Goal: Task Accomplishment & Management: Manage account settings

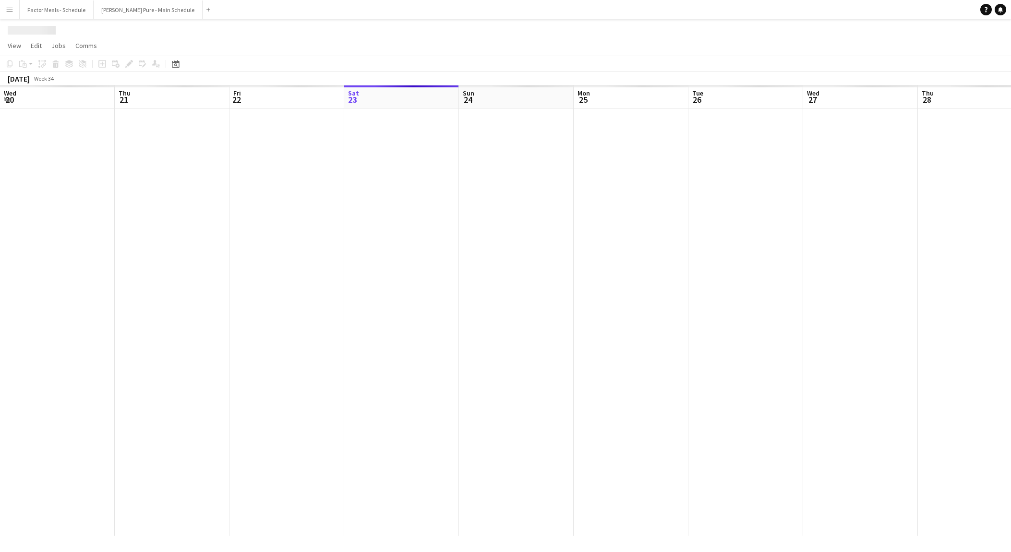
scroll to position [0, 229]
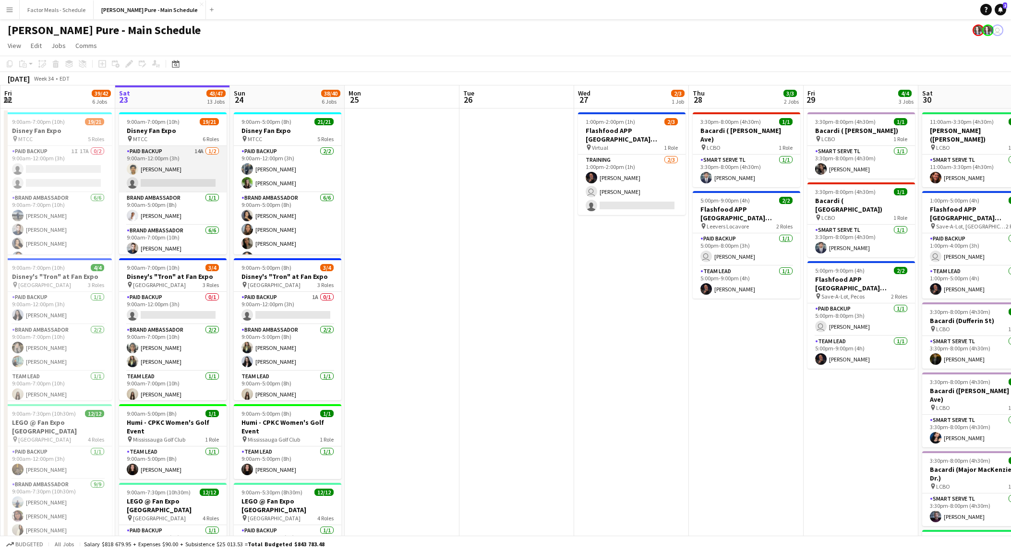
click at [170, 169] on app-card-role "Paid Backup 14A [DATE] 9:00am-12:00pm (3h) [PERSON_NAME] single-neutral-actions" at bounding box center [173, 169] width 108 height 47
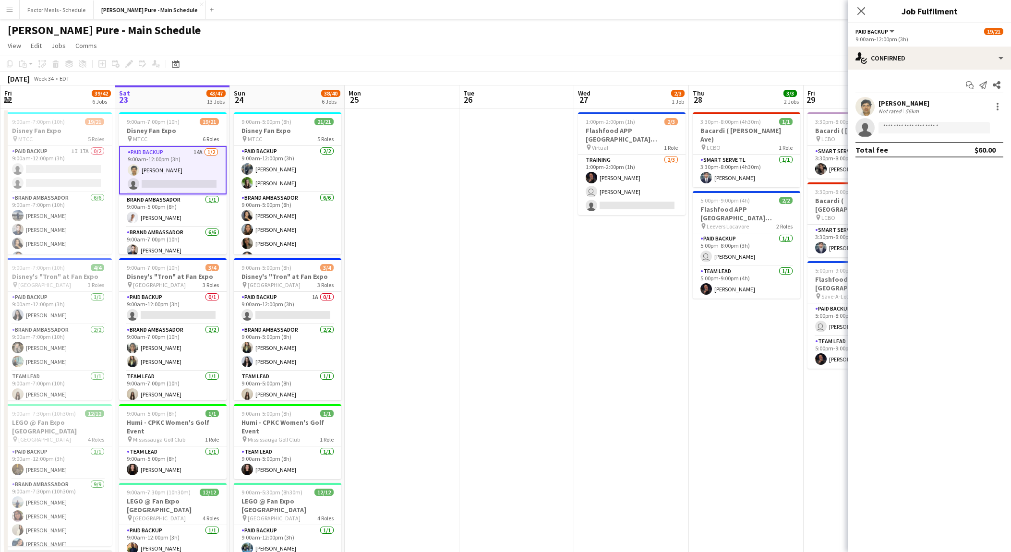
click at [874, 108] on app-user-avatar at bounding box center [864, 106] width 19 height 19
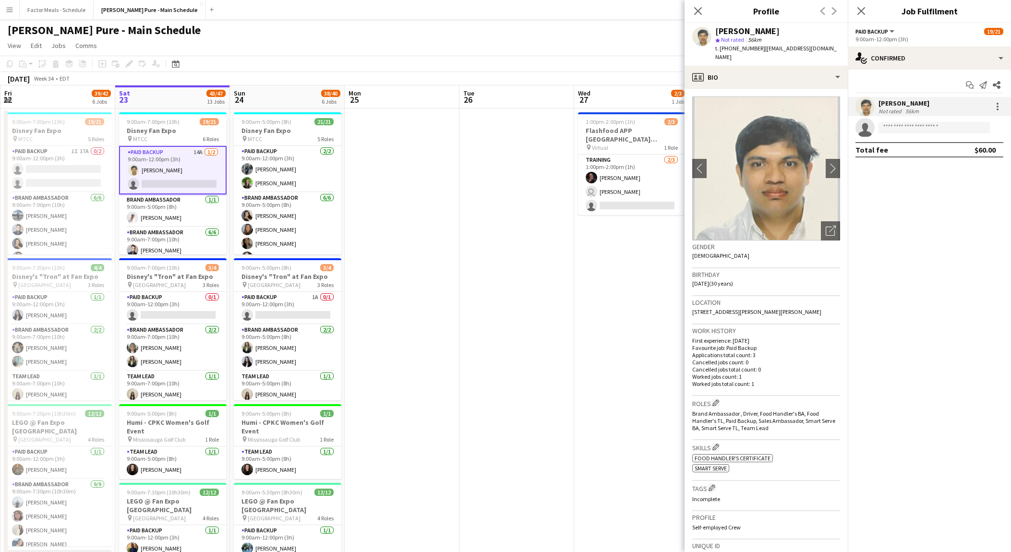
click at [10, 11] on app-icon "Menu" at bounding box center [10, 10] width 8 height 8
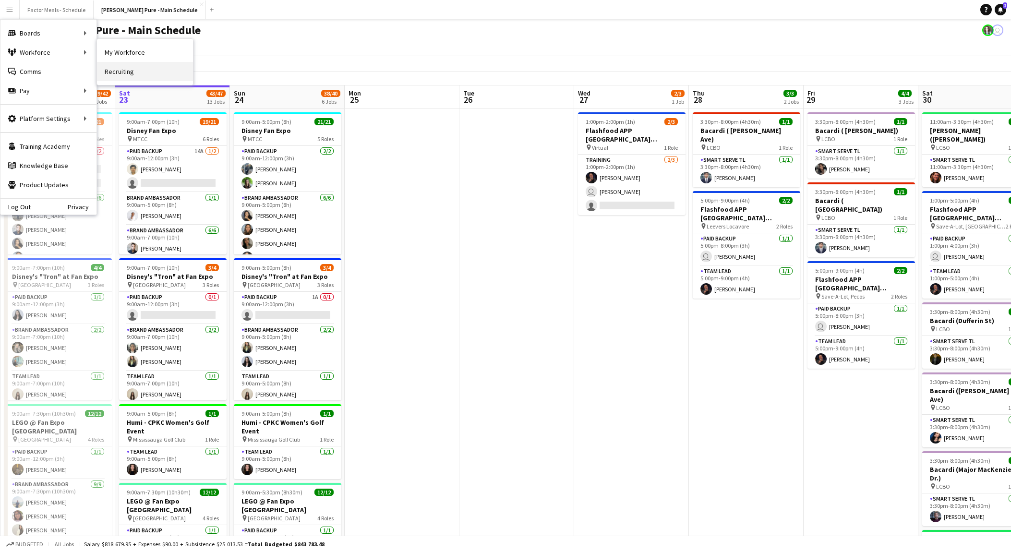
click at [123, 73] on link "Recruiting" at bounding box center [145, 71] width 96 height 19
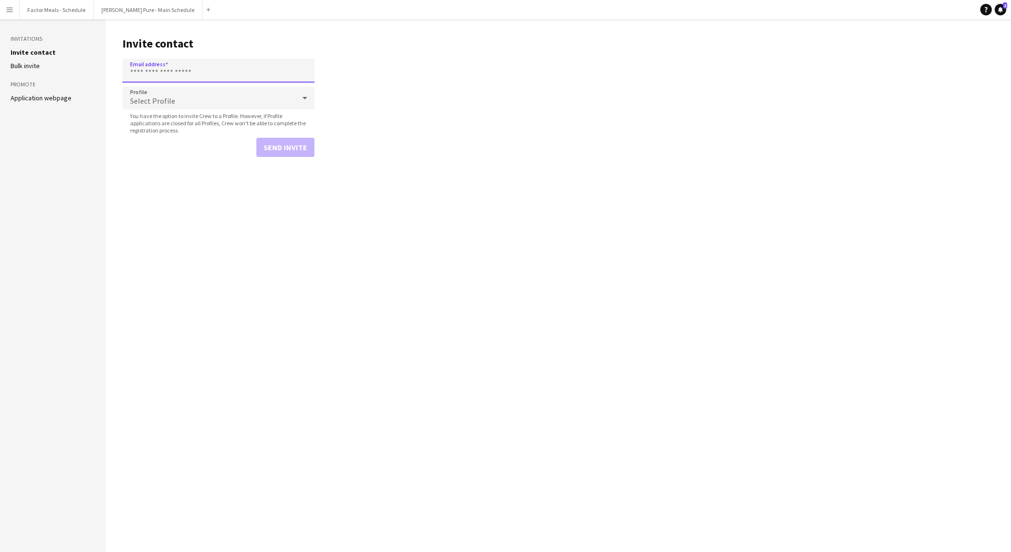
click at [194, 68] on input "Email address" at bounding box center [218, 71] width 192 height 24
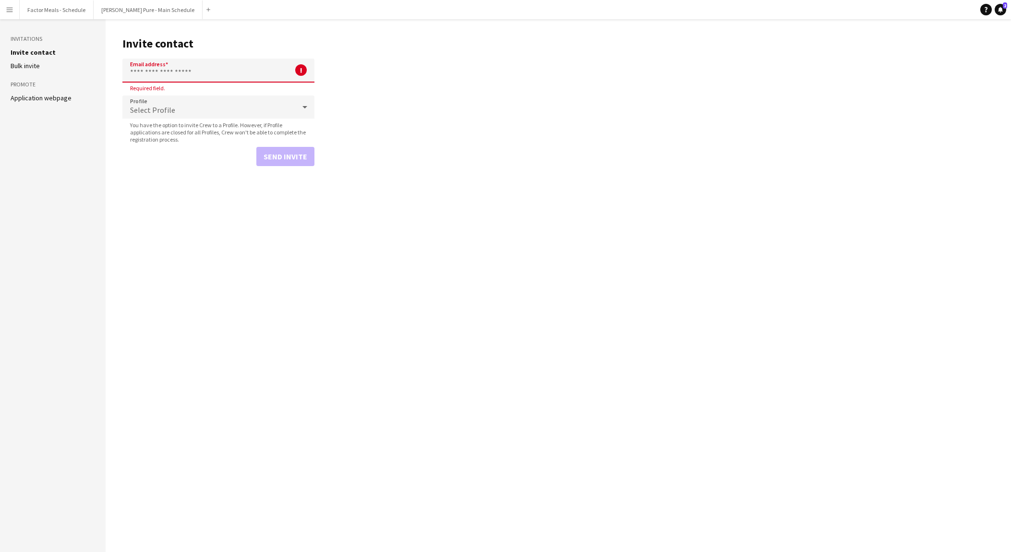
paste input "**********"
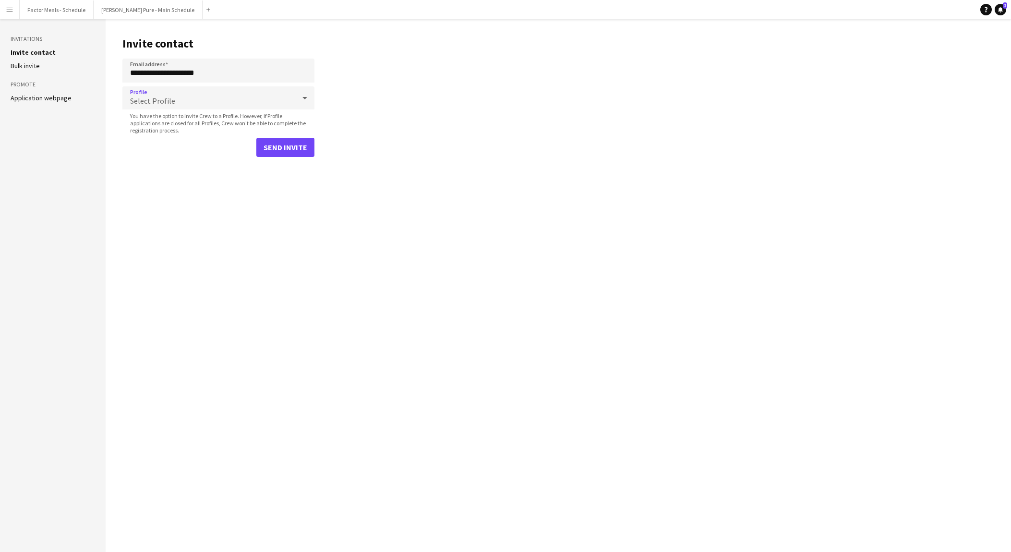
click at [160, 101] on span "Select Profile" at bounding box center [152, 101] width 45 height 10
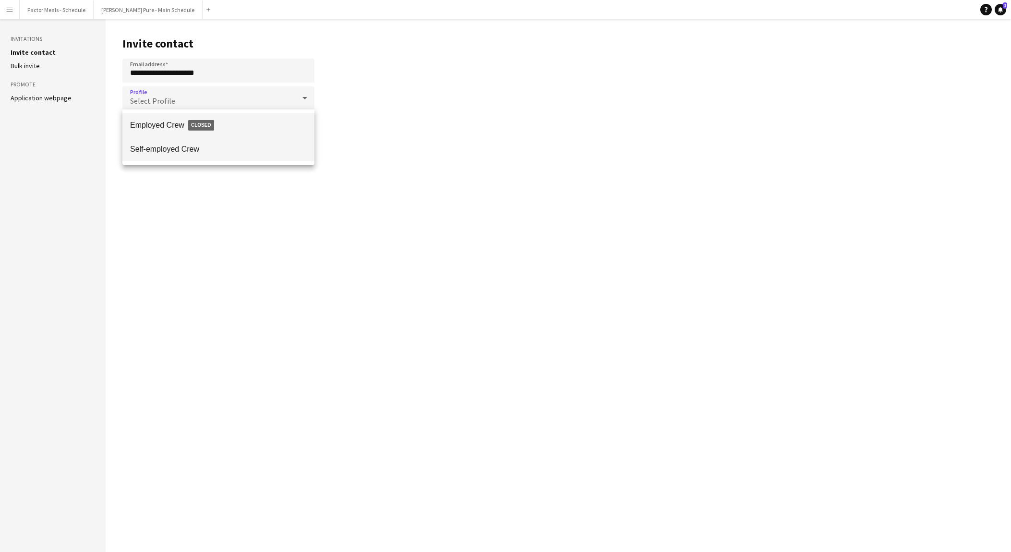
click at [178, 154] on mat-option "Self-employed Crew" at bounding box center [218, 149] width 192 height 24
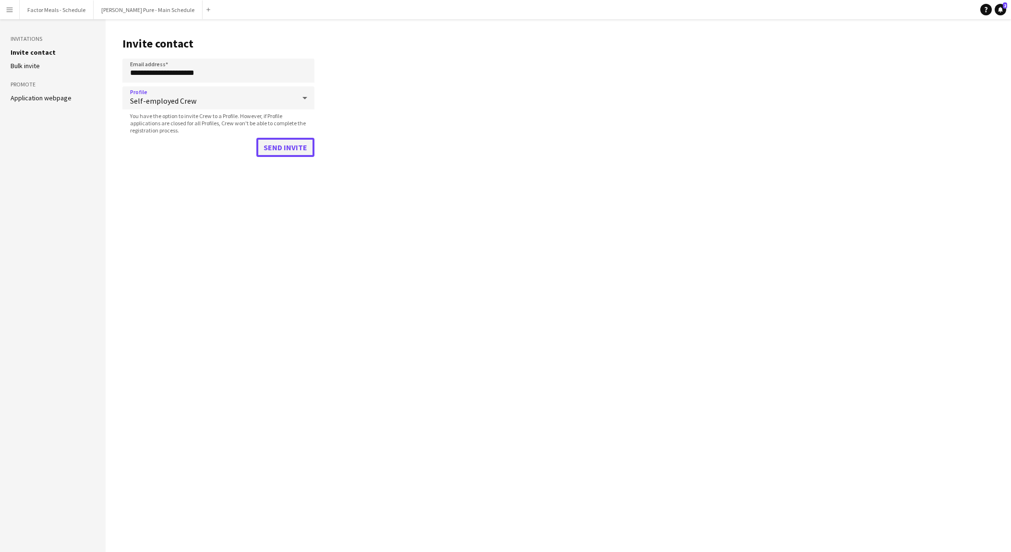
click at [290, 148] on button "Send invite" at bounding box center [285, 147] width 58 height 19
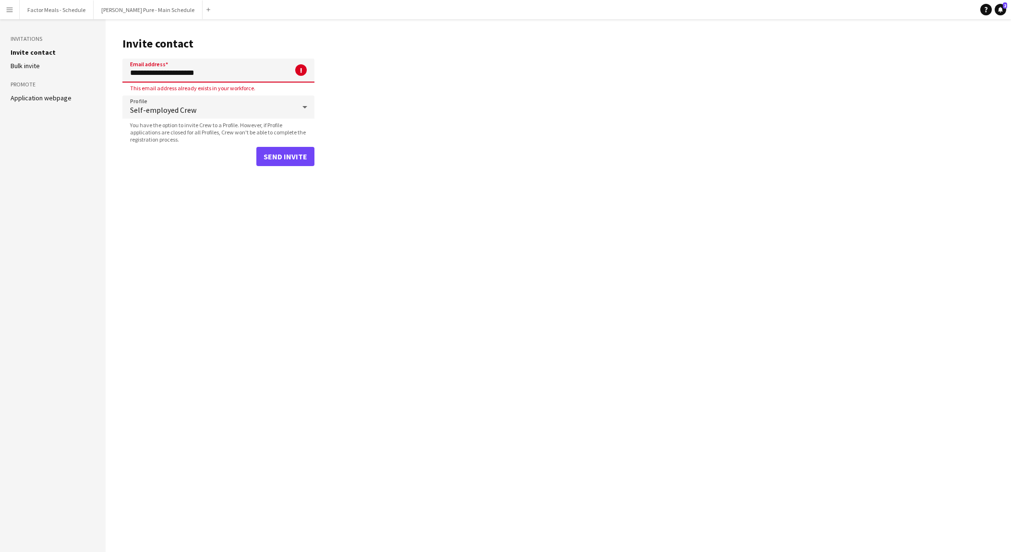
click at [180, 70] on input "**********" at bounding box center [218, 71] width 192 height 24
paste input "*"
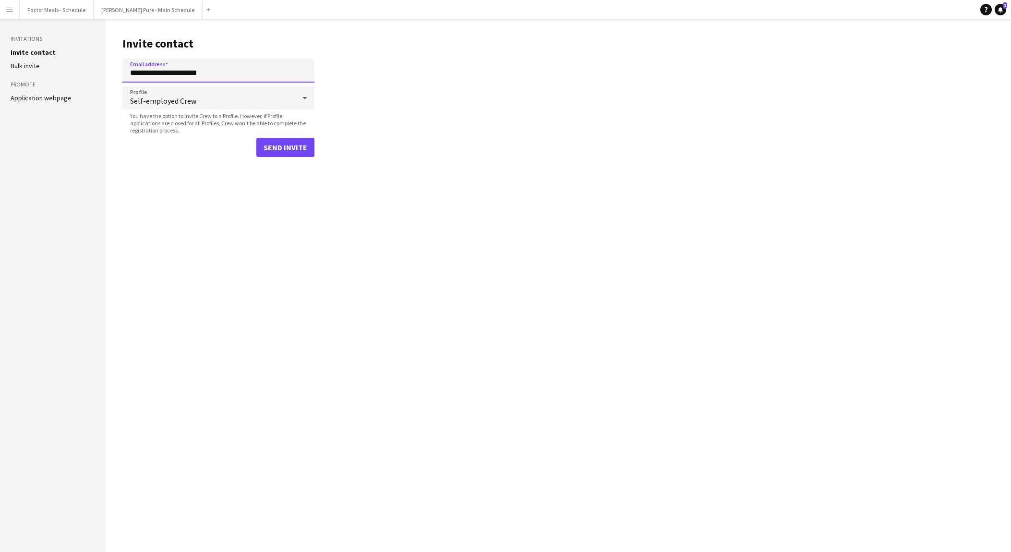
type input "**********"
click at [282, 145] on button "Send invite" at bounding box center [285, 147] width 58 height 19
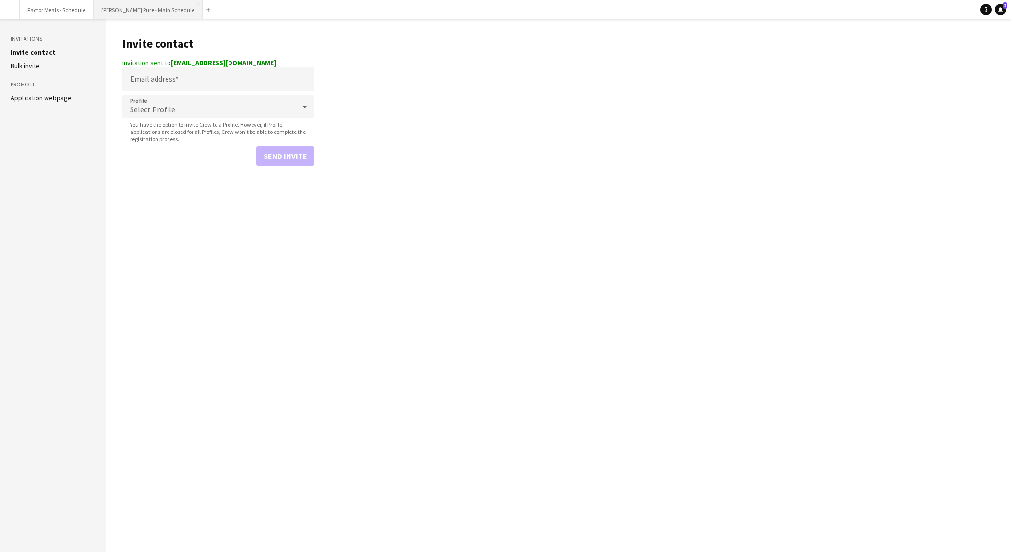
click at [117, 14] on button "[PERSON_NAME] Pure - Main Schedule Close" at bounding box center [148, 9] width 109 height 19
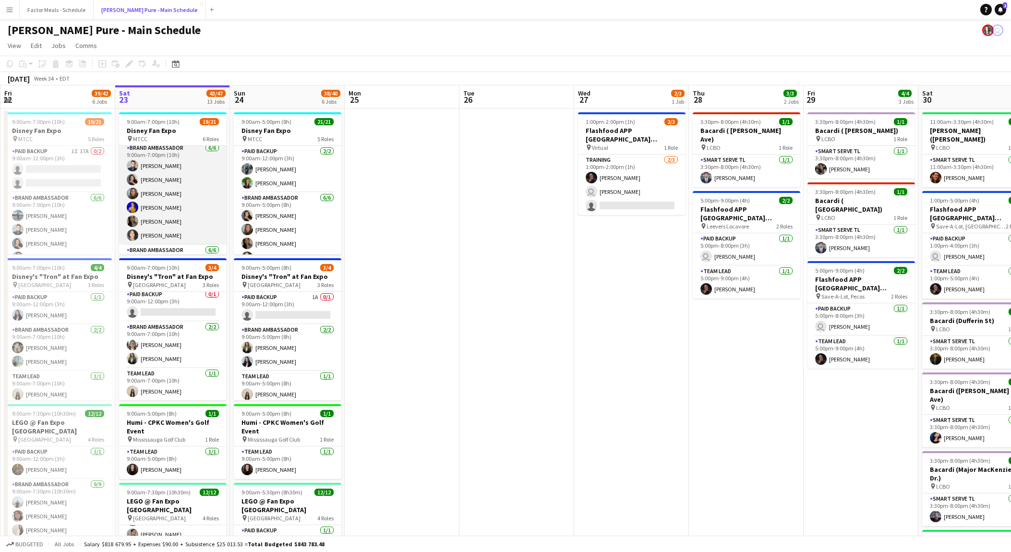
scroll to position [85, 0]
click at [162, 207] on app-card-role "Brand Ambassador [DATE] 9:00am-7:00pm (10h) [PERSON_NAME] [PERSON_NAME] [PERSON…" at bounding box center [173, 191] width 108 height 102
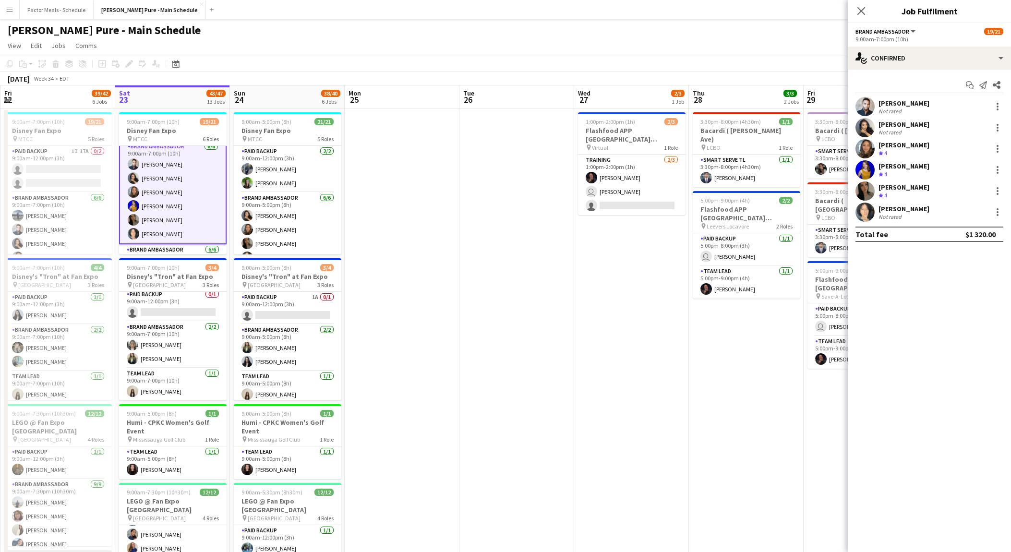
scroll to position [85, 0]
click at [872, 191] on app-user-avatar at bounding box center [864, 190] width 19 height 19
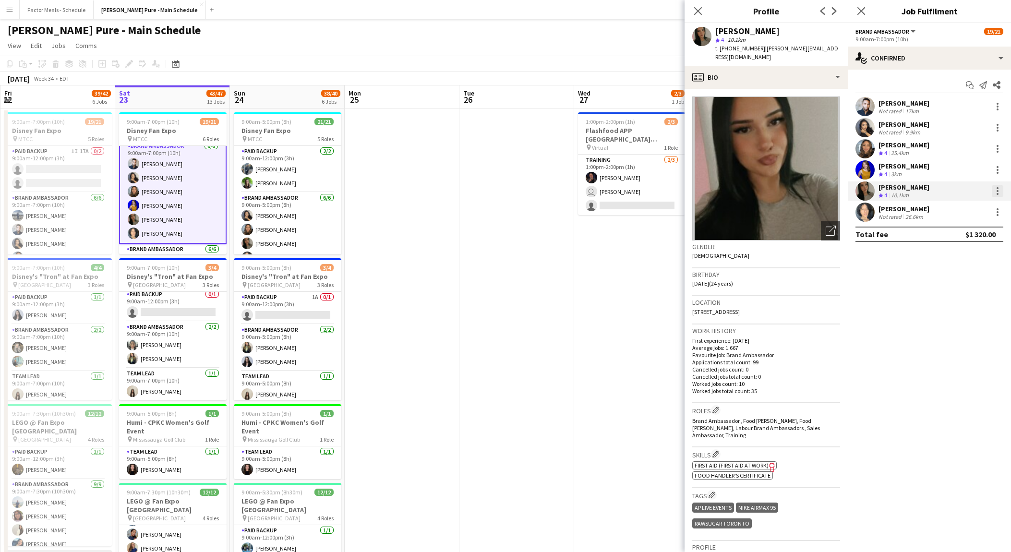
click at [996, 190] on div at bounding box center [998, 191] width 12 height 12
click at [956, 300] on span "Remove" at bounding box center [950, 301] width 29 height 8
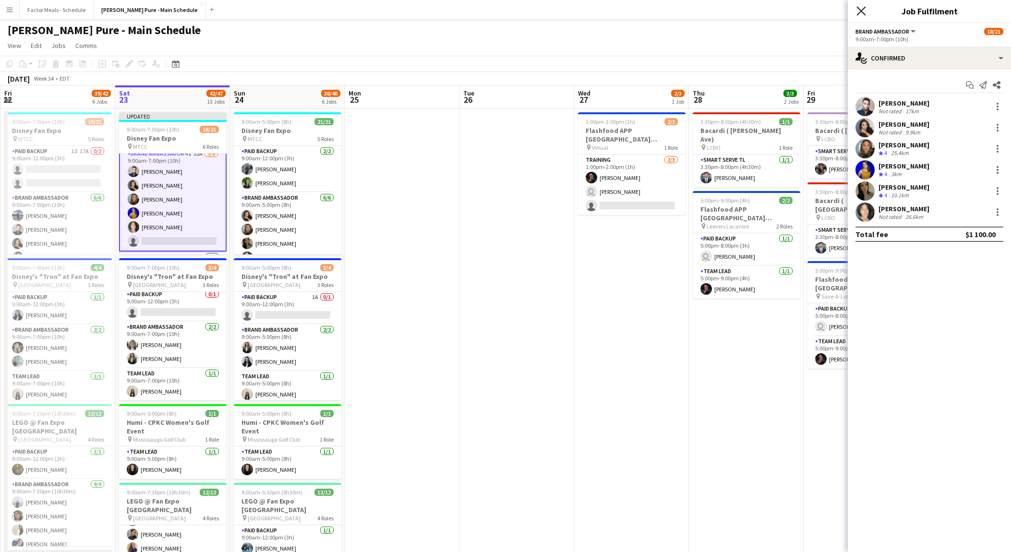
click at [860, 7] on icon "Close pop-in" at bounding box center [860, 10] width 9 height 9
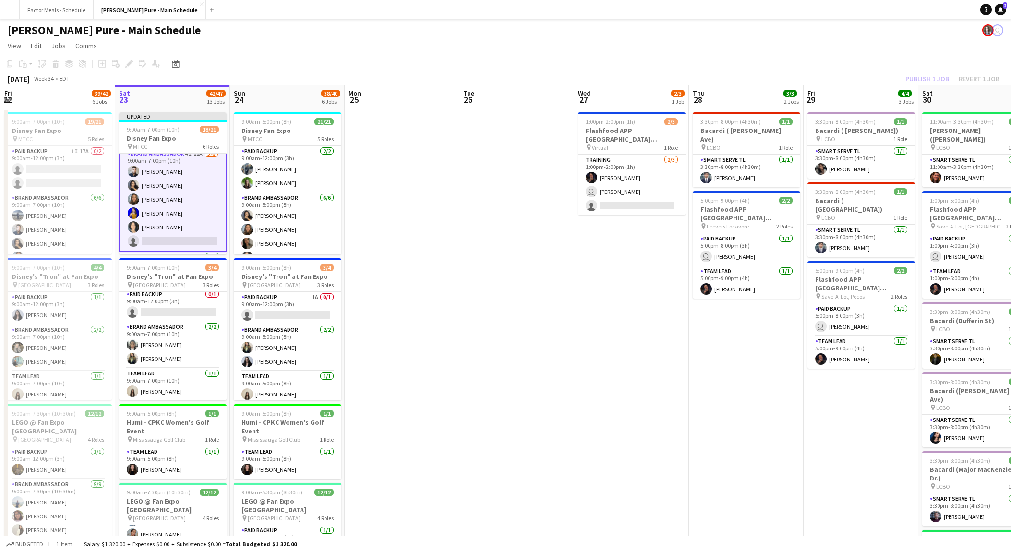
click at [929, 77] on div "Publish 1 job Revert 1 job" at bounding box center [952, 78] width 117 height 12
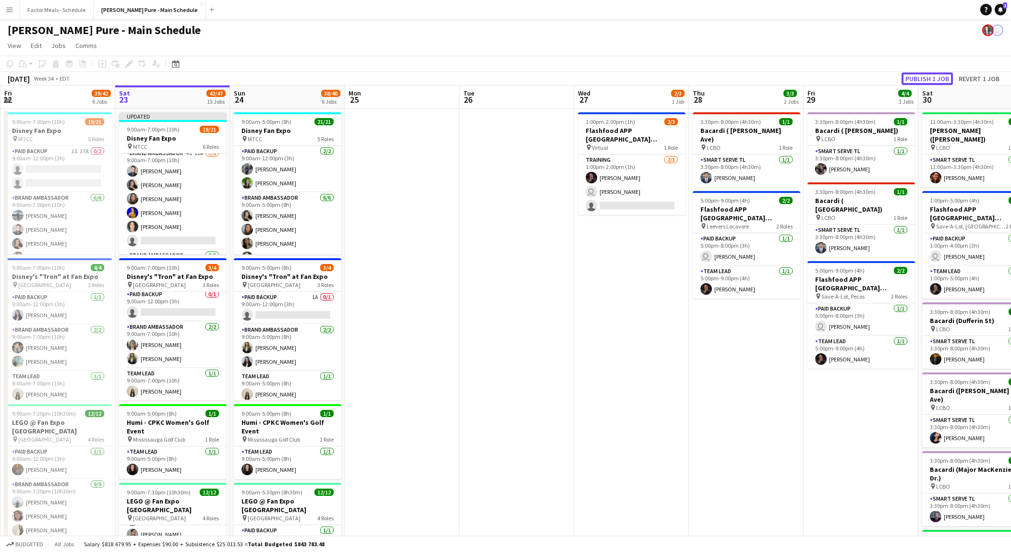
click at [929, 77] on button "Publish 1 job" at bounding box center [927, 78] width 51 height 12
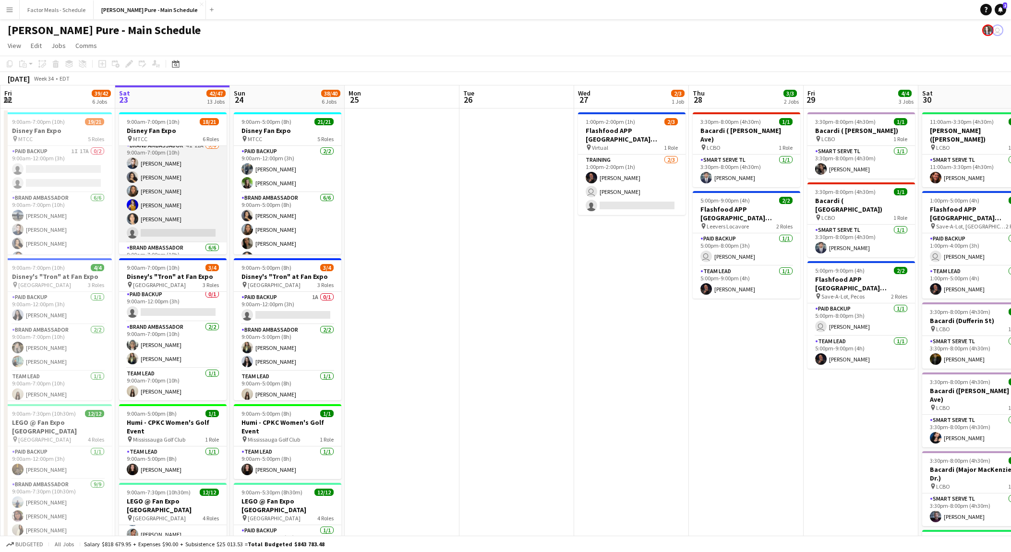
click at [169, 230] on app-card-role "Brand Ambassador 4I 22A [DATE] 9:00am-7:00pm (10h) [PERSON_NAME] [PERSON_NAME] …" at bounding box center [173, 191] width 108 height 102
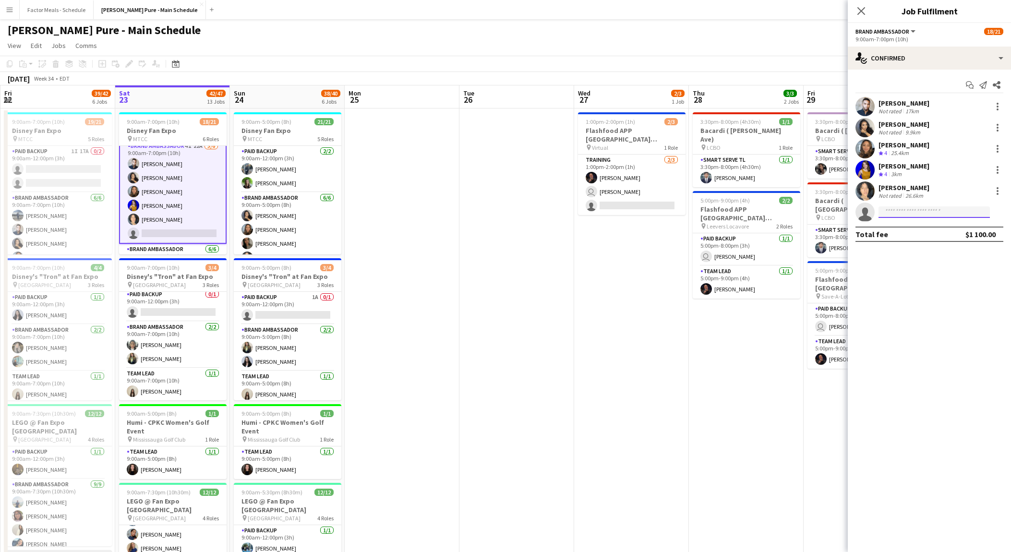
click at [899, 212] on input at bounding box center [934, 212] width 111 height 12
type input "*****"
click at [917, 241] on span "[PHONE_NUMBER]" at bounding box center [934, 241] width 96 height 8
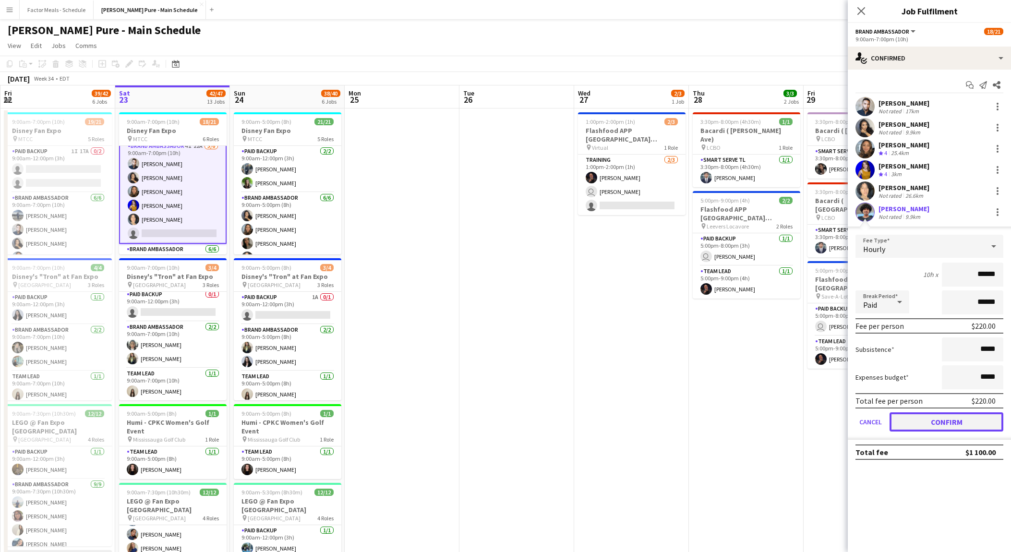
click at [935, 424] on button "Confirm" at bounding box center [947, 421] width 114 height 19
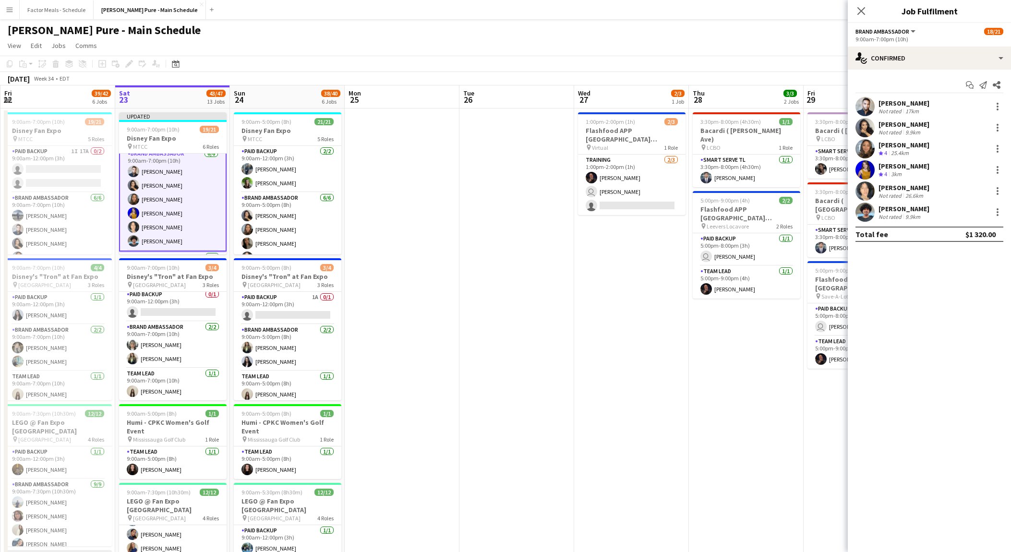
click at [920, 215] on div "9.9km" at bounding box center [912, 216] width 19 height 7
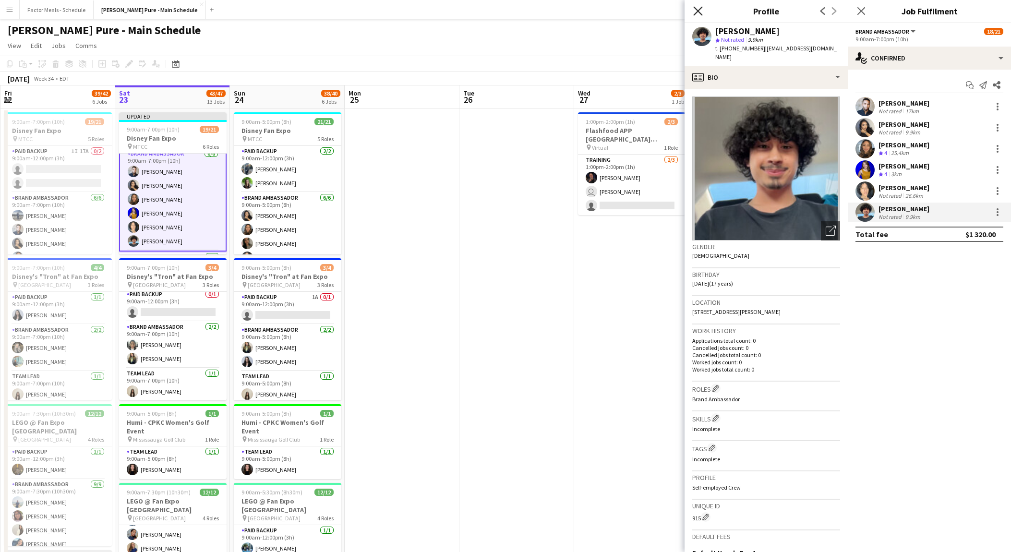
click at [695, 12] on icon "Close pop-in" at bounding box center [697, 10] width 9 height 9
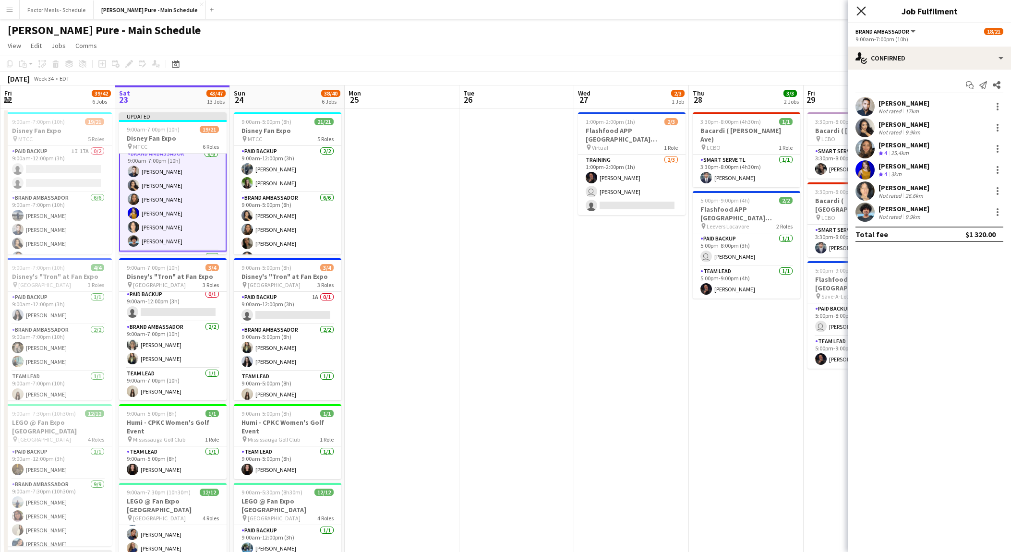
click at [863, 9] on icon at bounding box center [860, 10] width 9 height 9
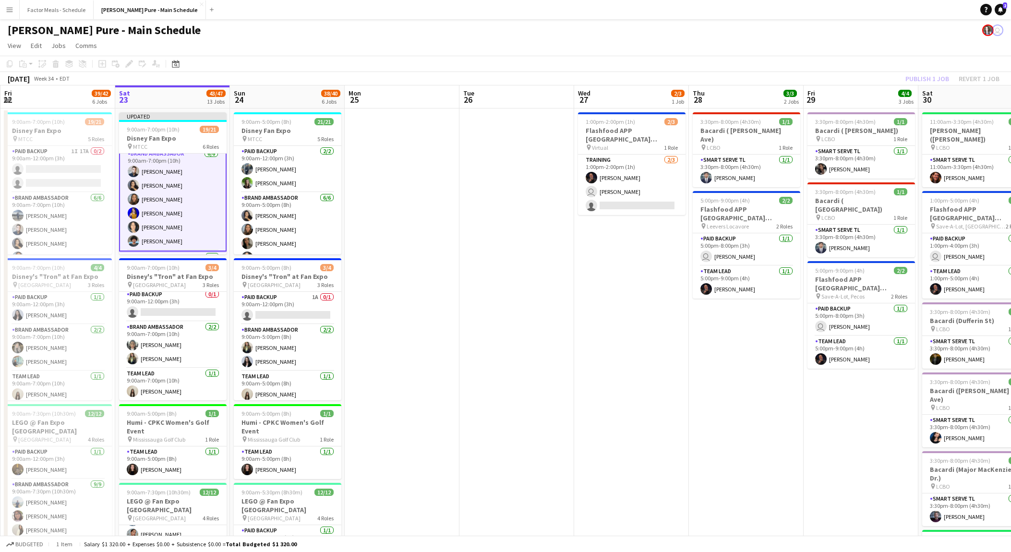
click at [907, 76] on div "Publish 1 job Revert 1 job" at bounding box center [952, 78] width 117 height 12
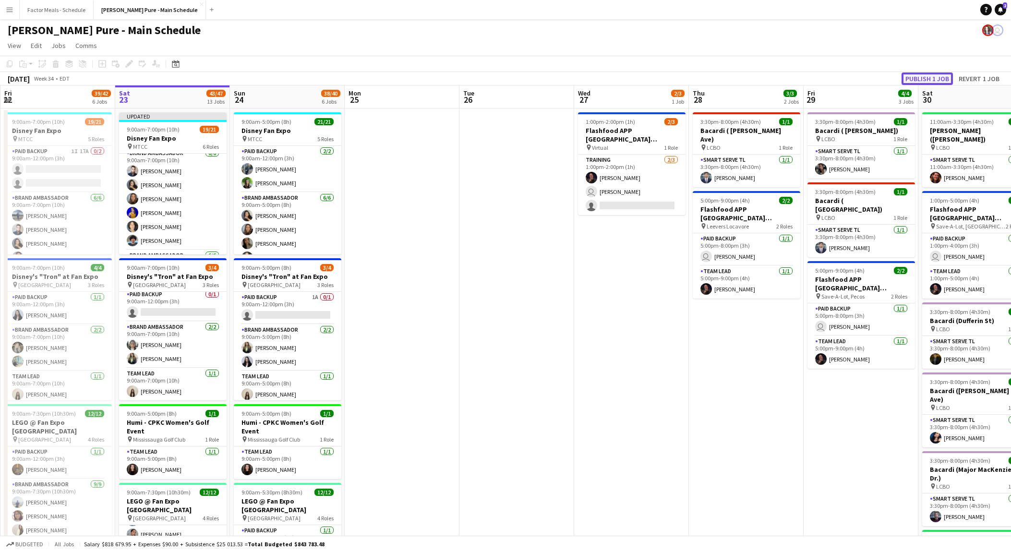
click at [915, 78] on button "Publish 1 job" at bounding box center [927, 78] width 51 height 12
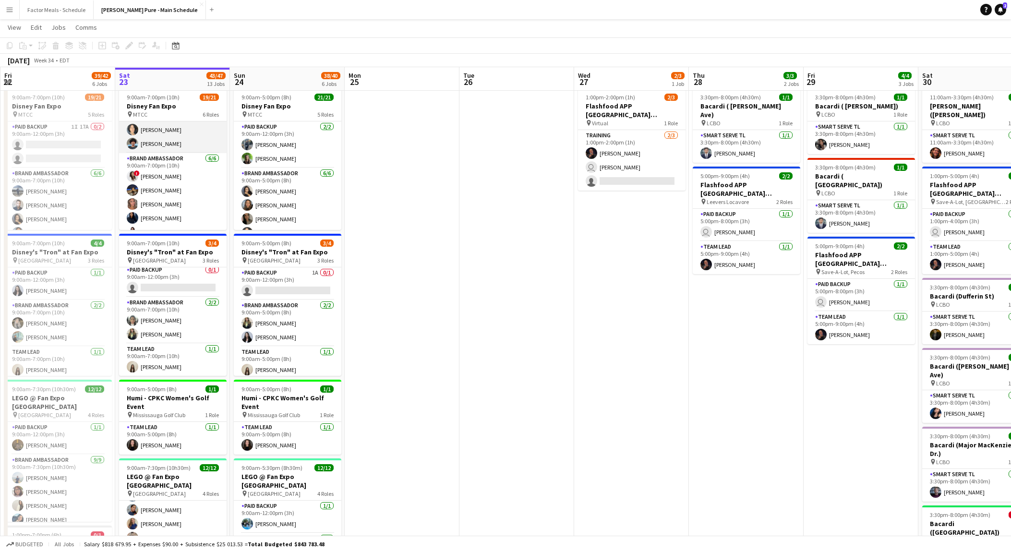
scroll to position [160, 0]
click at [166, 174] on app-card-role "Brand Ambassador [DATE] 9:00am-7:00pm (10h) ! [PERSON_NAME] [PERSON_NAME] [PERS…" at bounding box center [173, 194] width 108 height 102
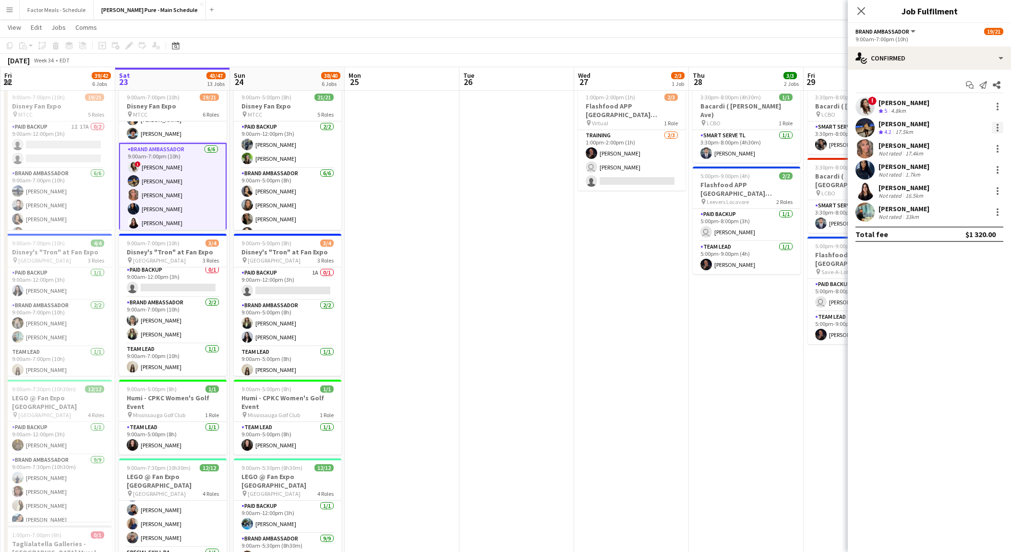
click at [1001, 126] on div at bounding box center [998, 128] width 12 height 12
click at [971, 230] on button "Remove" at bounding box center [965, 237] width 75 height 23
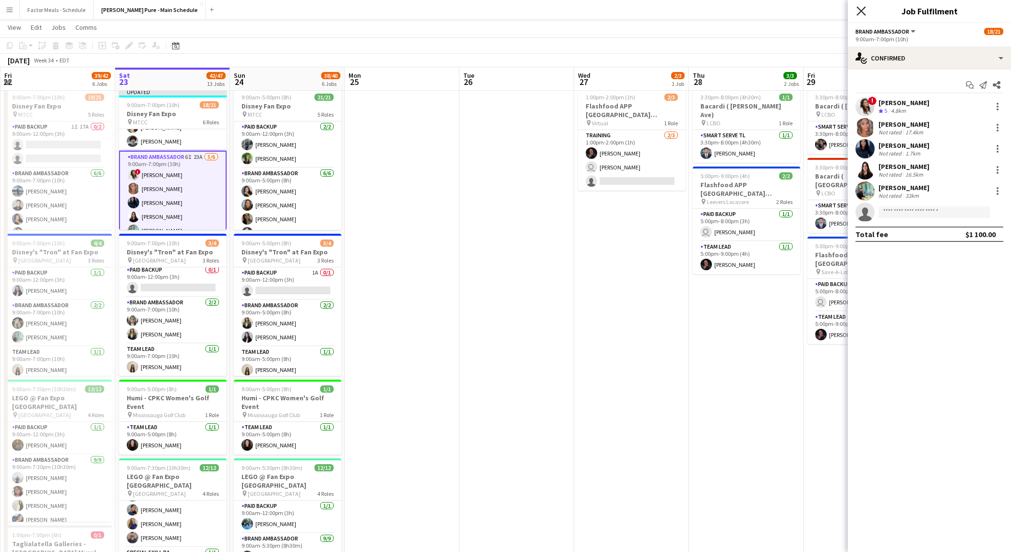
click at [862, 9] on icon "Close pop-in" at bounding box center [860, 10] width 9 height 9
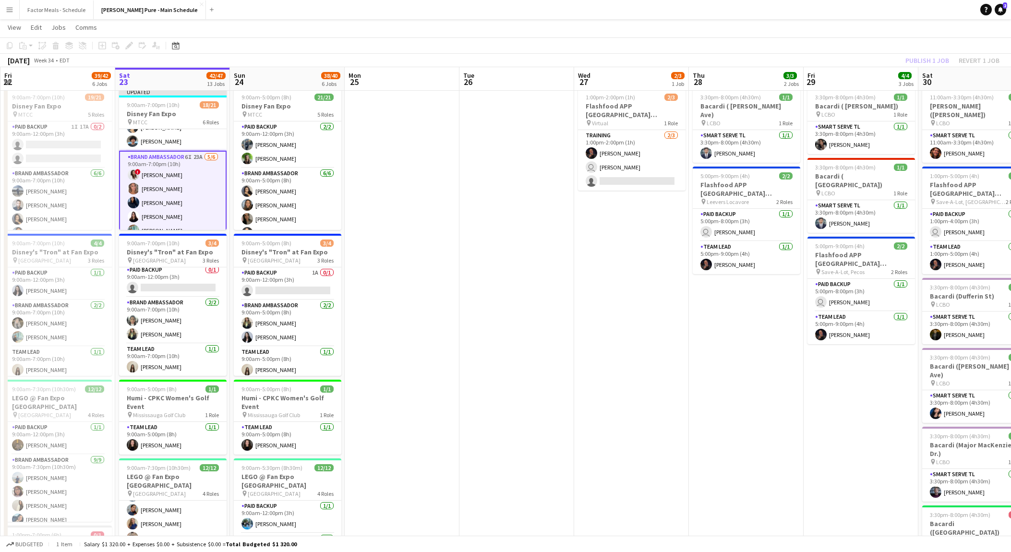
click at [928, 66] on div "Publish 1 job Revert 1 job" at bounding box center [952, 60] width 117 height 12
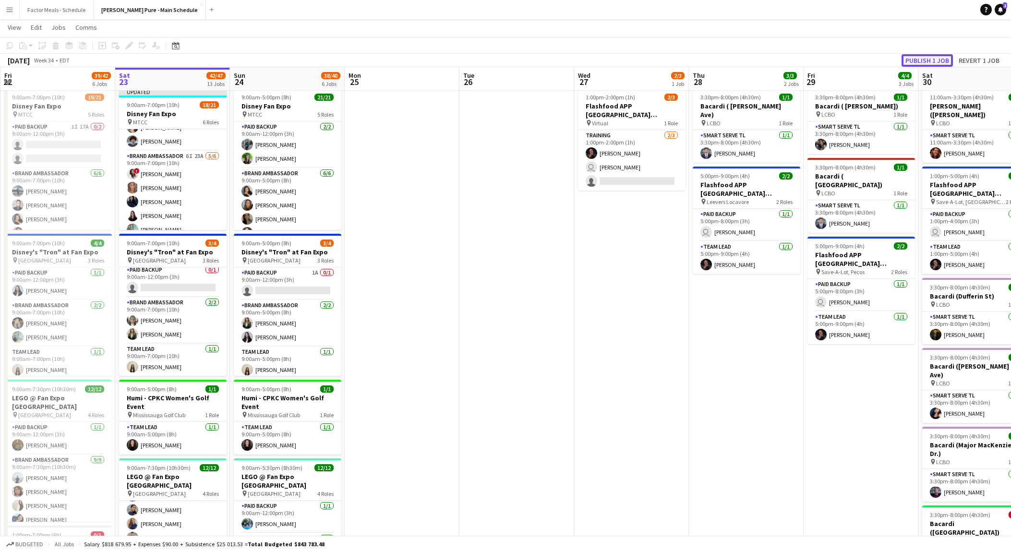
click at [927, 62] on button "Publish 1 job" at bounding box center [927, 60] width 51 height 12
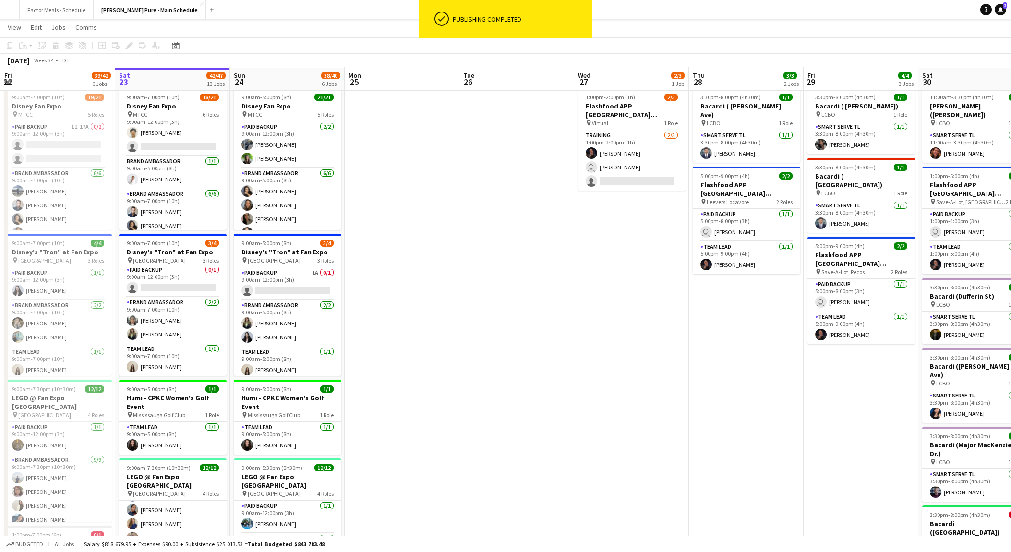
scroll to position [0, 0]
click at [172, 144] on app-card-role "Paid Backup 14A [DATE] 9:00am-12:00pm (3h) [PERSON_NAME] single-neutral-actions" at bounding box center [173, 144] width 108 height 47
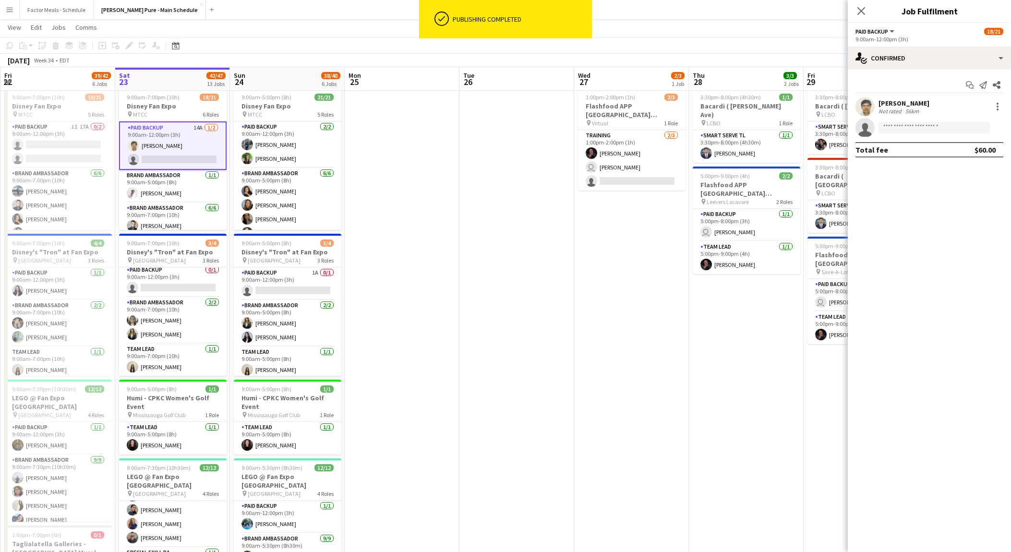
click at [989, 102] on div "[PERSON_NAME] Not rated 56km" at bounding box center [929, 106] width 163 height 19
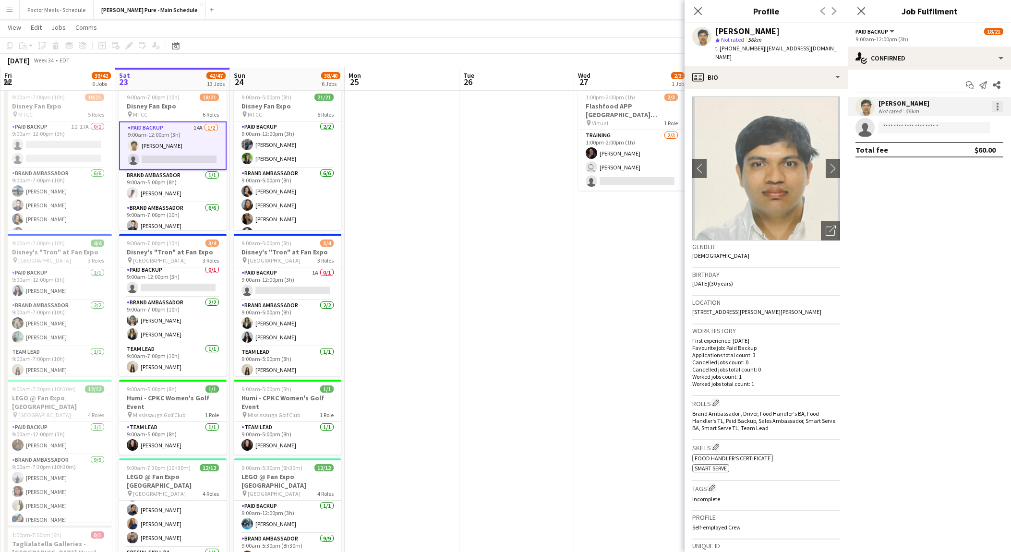
click at [996, 104] on div at bounding box center [998, 107] width 12 height 12
click at [958, 219] on span "Remove" at bounding box center [950, 216] width 29 height 8
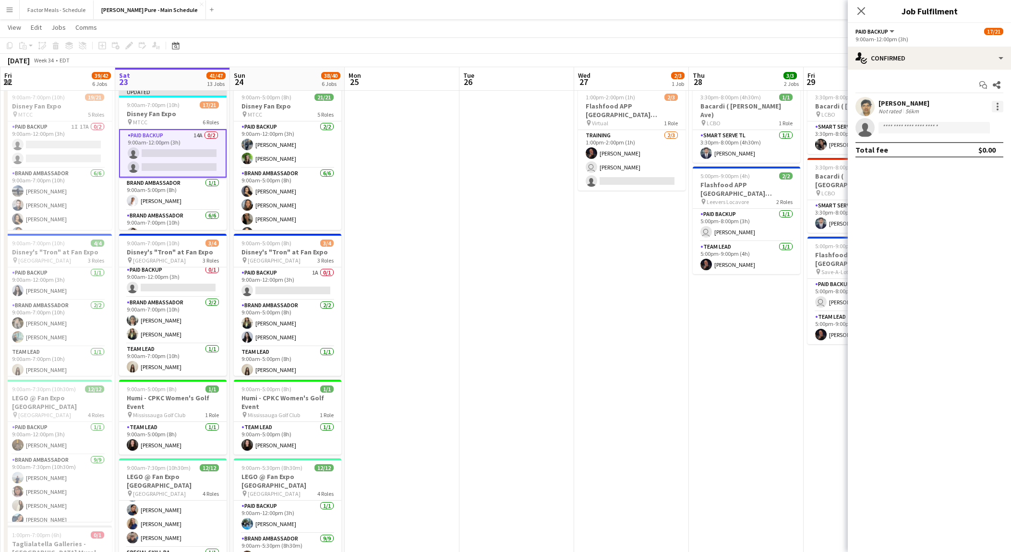
click at [1000, 106] on div at bounding box center [998, 107] width 12 height 12
click at [967, 213] on span "Remove" at bounding box center [966, 216] width 60 height 9
click at [861, 9] on icon "Close pop-in" at bounding box center [860, 10] width 9 height 9
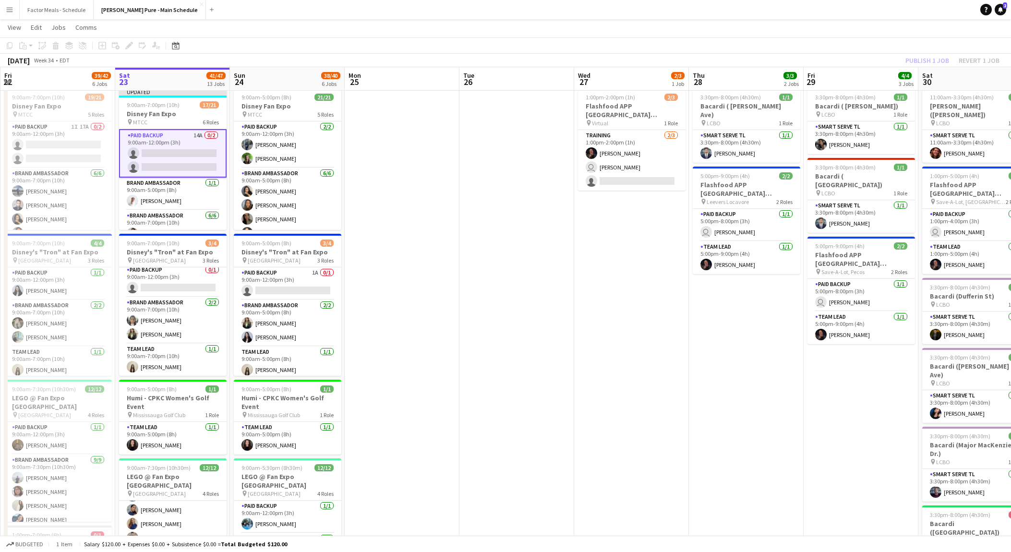
click at [925, 58] on div "Publish 1 job Revert 1 job" at bounding box center [952, 60] width 117 height 12
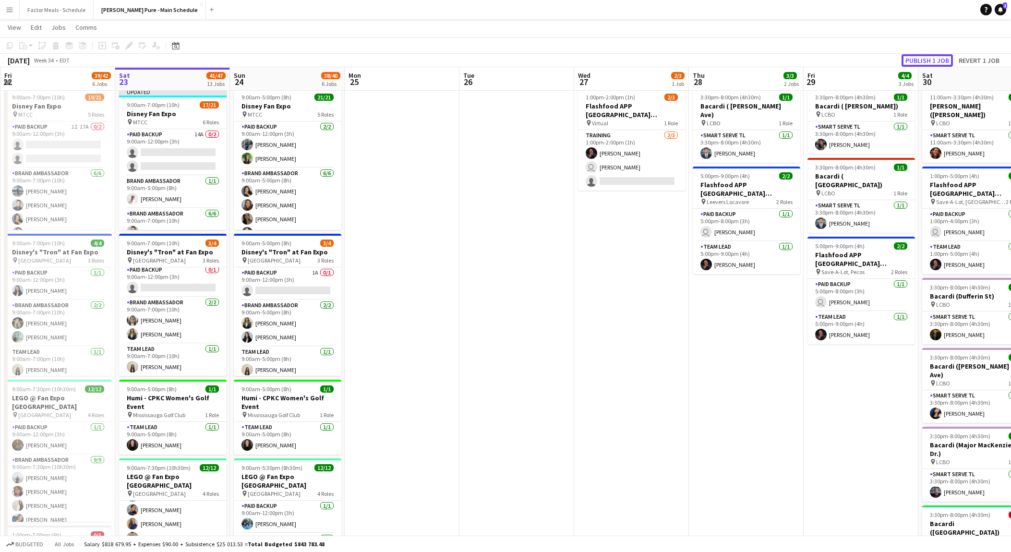
click at [925, 58] on button "Publish 1 job" at bounding box center [927, 60] width 51 height 12
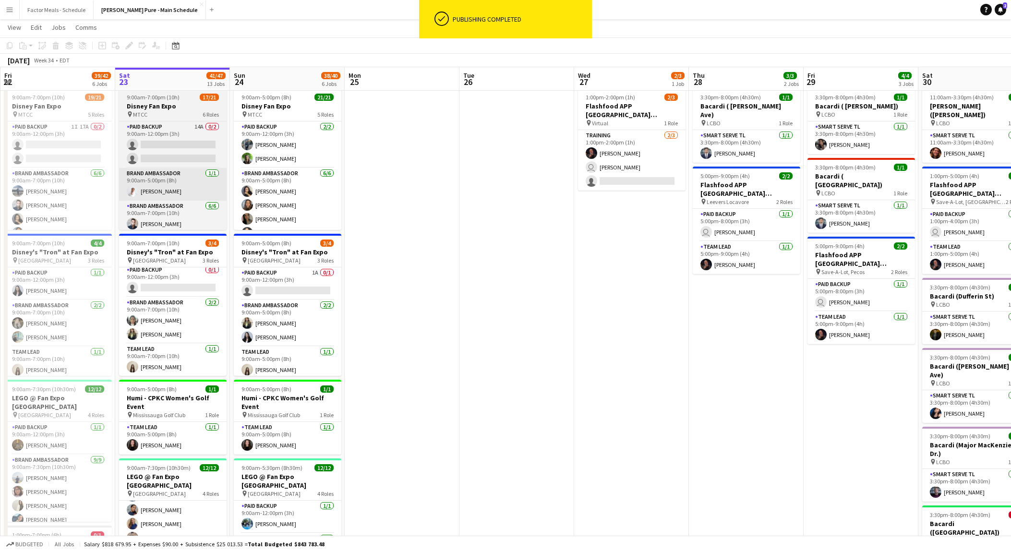
scroll to position [0, 230]
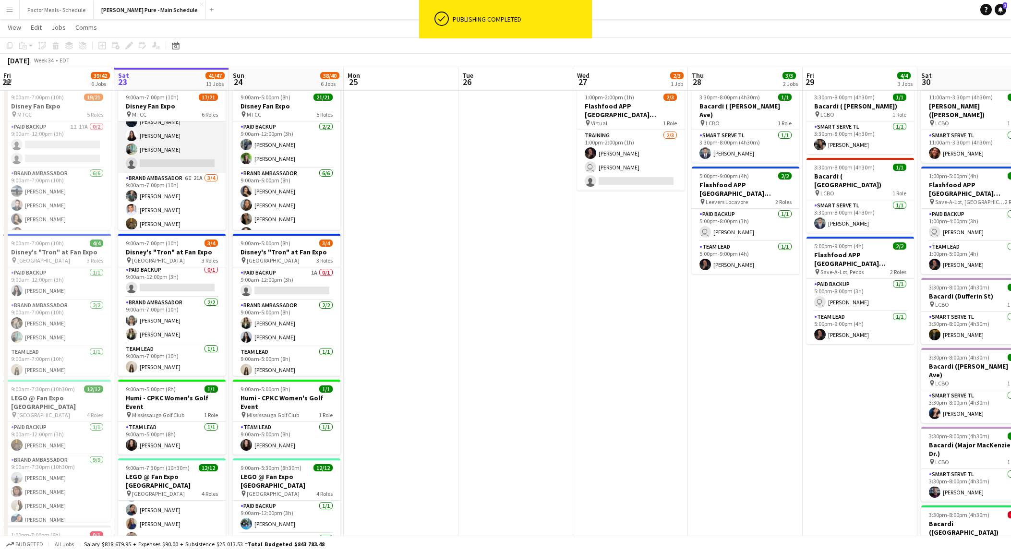
click at [161, 155] on app-card-role "Brand Ambassador 6I 23A [DATE] 9:00am-7:00pm (10h) ! [PERSON_NAME] [PERSON_NAME…" at bounding box center [172, 122] width 108 height 102
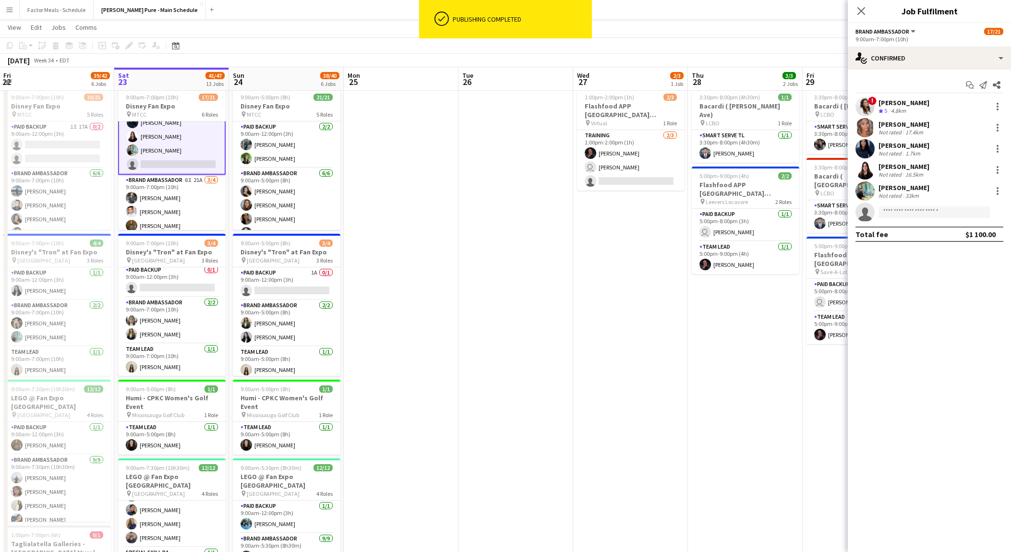
scroll to position [233, 0]
click at [898, 214] on input at bounding box center [934, 212] width 111 height 12
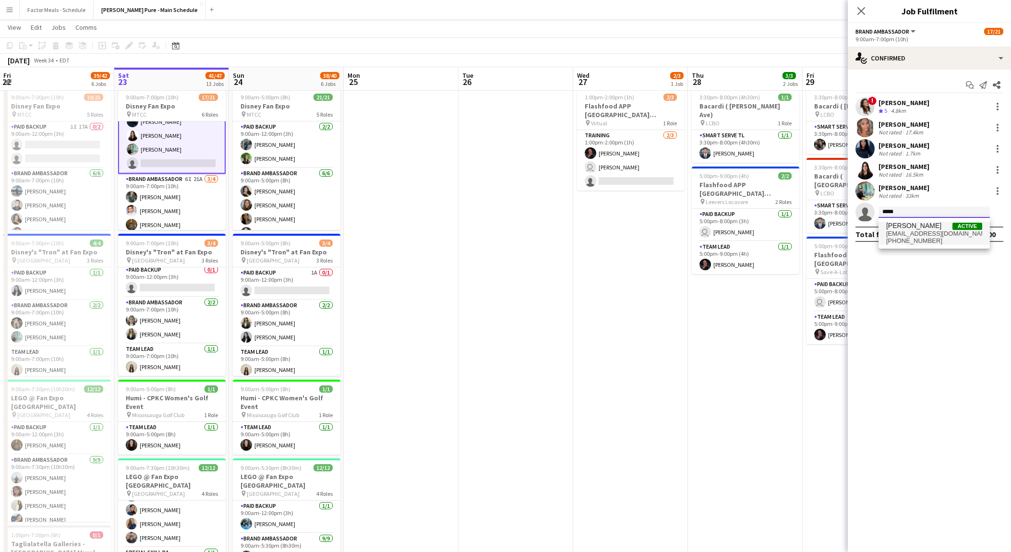
type input "*****"
click at [907, 239] on span "[PHONE_NUMBER]" at bounding box center [934, 241] width 96 height 8
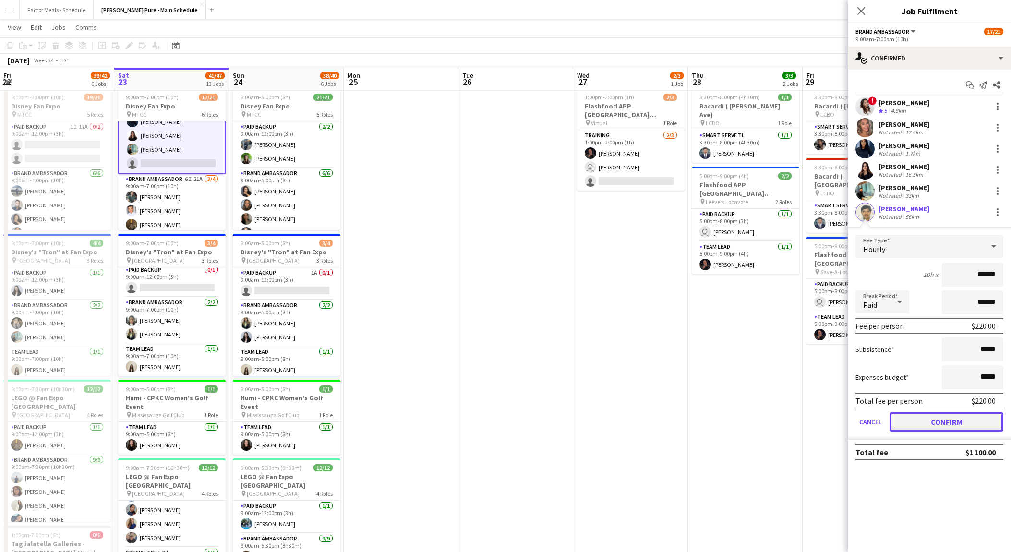
click at [917, 418] on button "Confirm" at bounding box center [947, 421] width 114 height 19
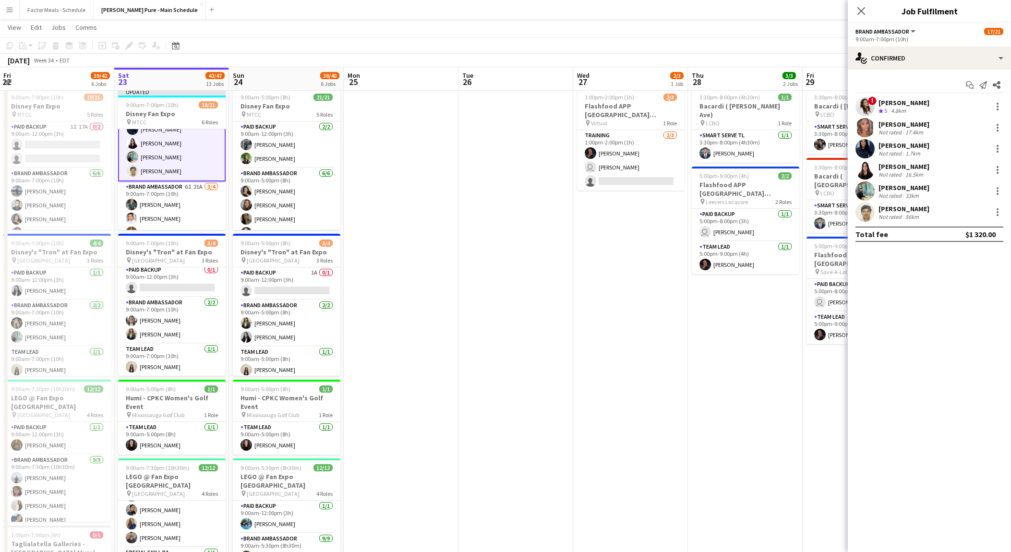
click at [850, 12] on div "Close pop-in" at bounding box center [861, 11] width 27 height 22
click at [854, 12] on div "Close pop-in" at bounding box center [861, 11] width 27 height 22
click at [862, 12] on icon at bounding box center [860, 10] width 9 height 9
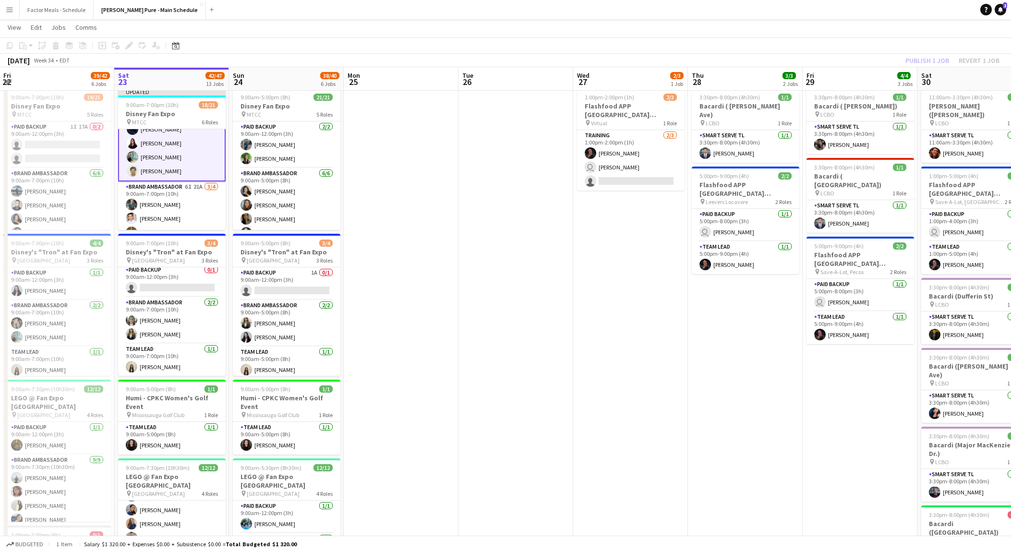
click at [921, 58] on div "Publish 1 job Revert 1 job" at bounding box center [952, 60] width 117 height 12
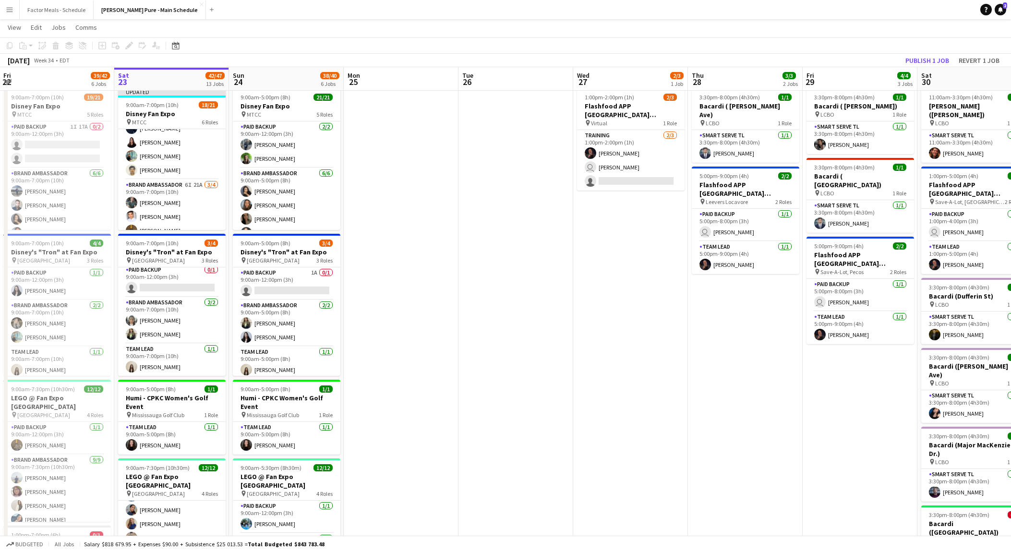
scroll to position [232, 0]
click at [921, 58] on button "Publish 1 job" at bounding box center [927, 60] width 51 height 12
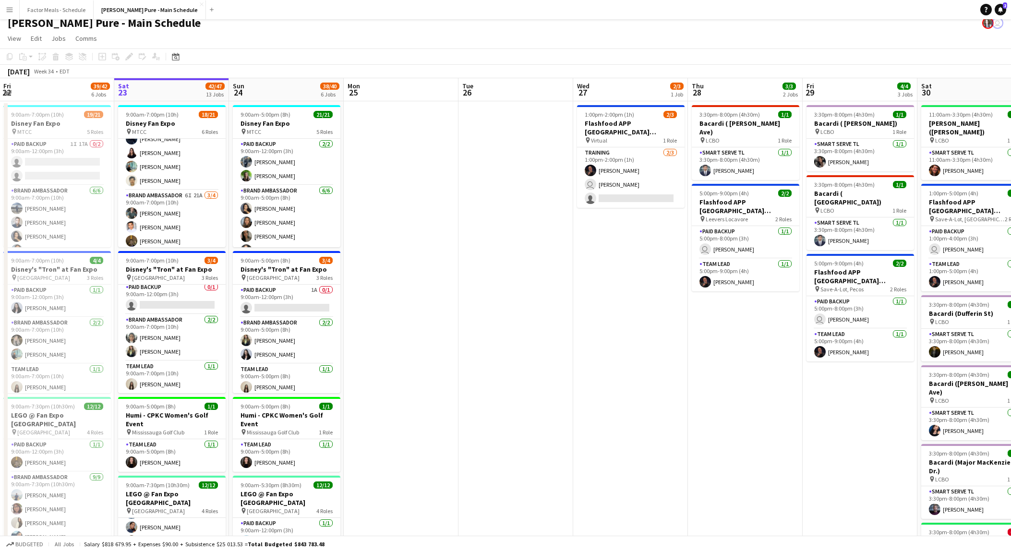
scroll to position [3, 0]
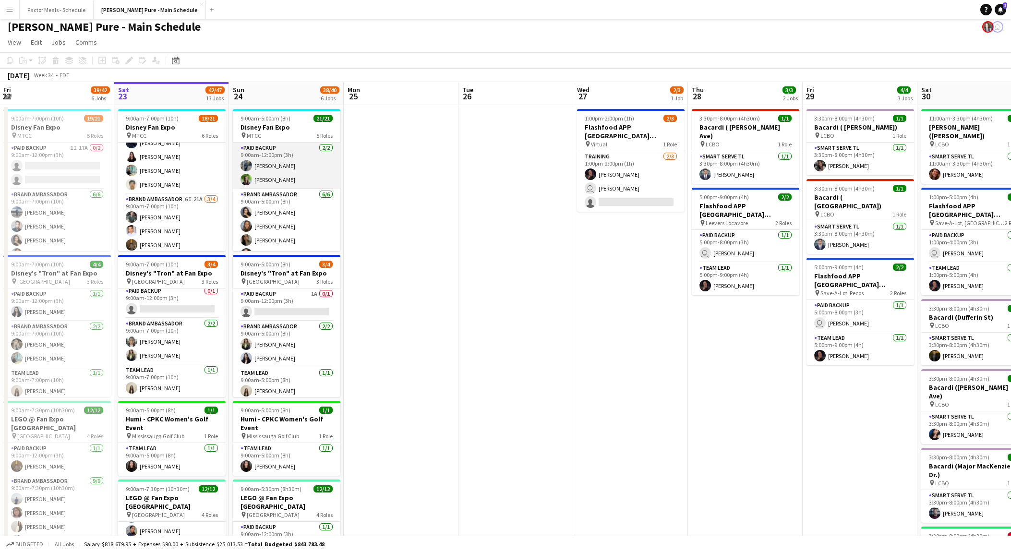
click at [294, 168] on app-card-role "Paid Backup [DATE] 9:00am-12:00pm (3h) [PERSON_NAME] [PERSON_NAME]" at bounding box center [287, 166] width 108 height 47
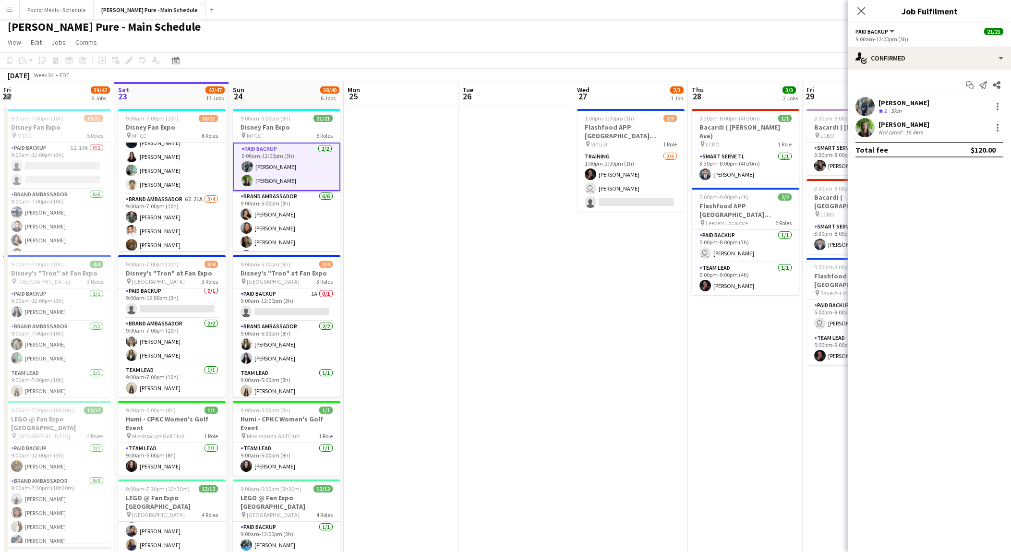
click at [867, 107] on app-user-avatar at bounding box center [864, 106] width 19 height 19
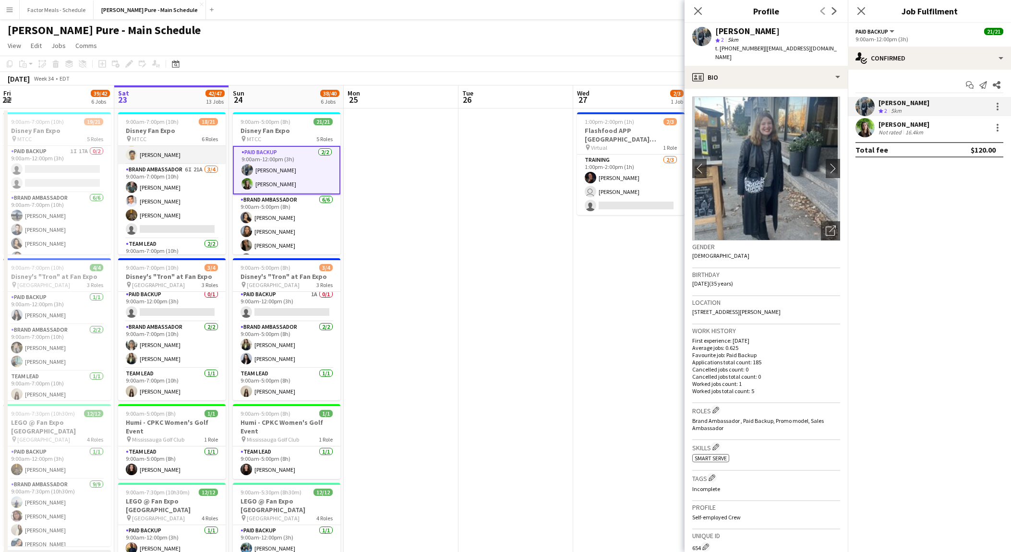
scroll to position [268, 0]
click at [170, 223] on app-card-role "Brand Ambassador 6I 21A [DATE] 9:00am-7:00pm (10h) [PERSON_NAME] [PERSON_NAME] …" at bounding box center [172, 199] width 108 height 74
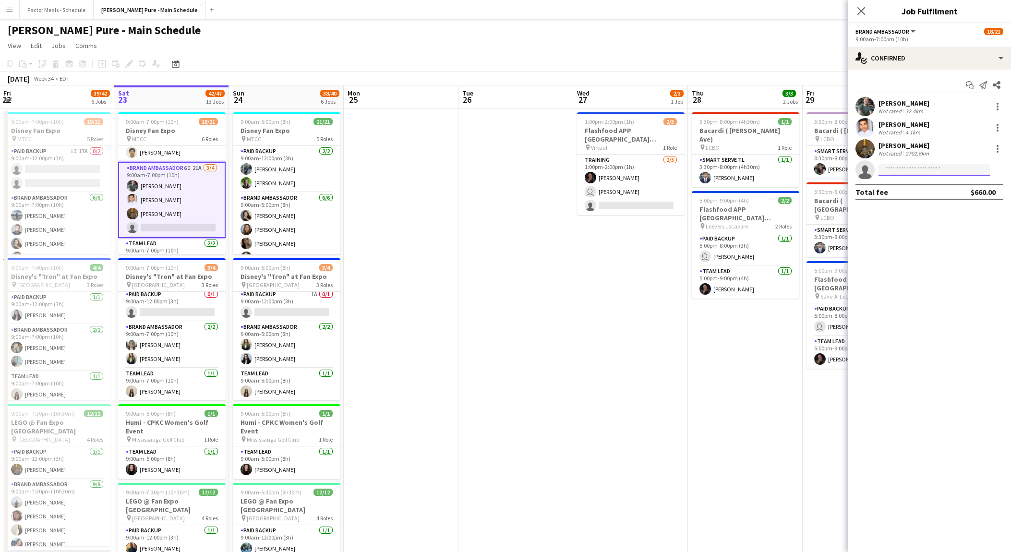
click at [952, 164] on input at bounding box center [934, 170] width 111 height 12
type input "*"
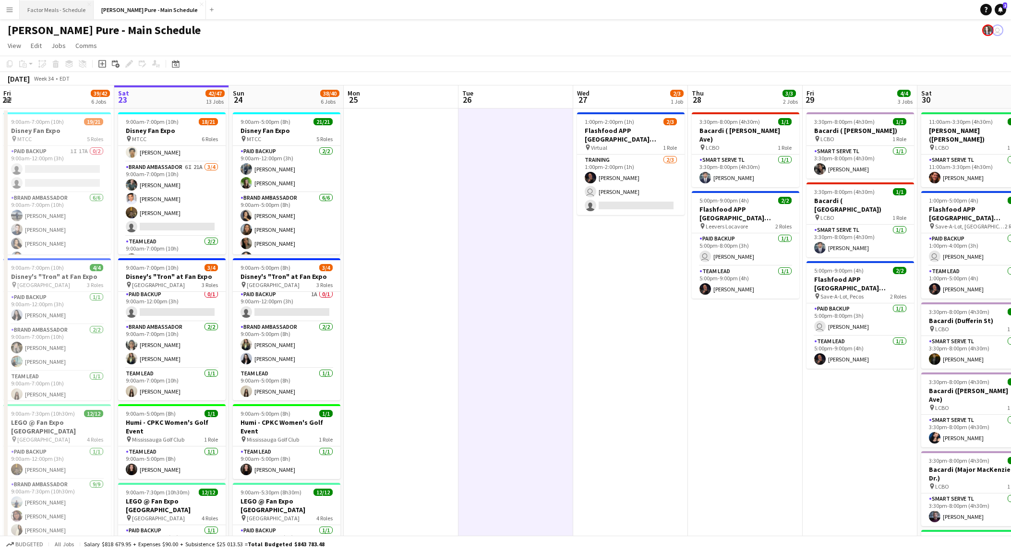
click at [67, 12] on button "Factor Meals - Schedule Close" at bounding box center [57, 9] width 74 height 19
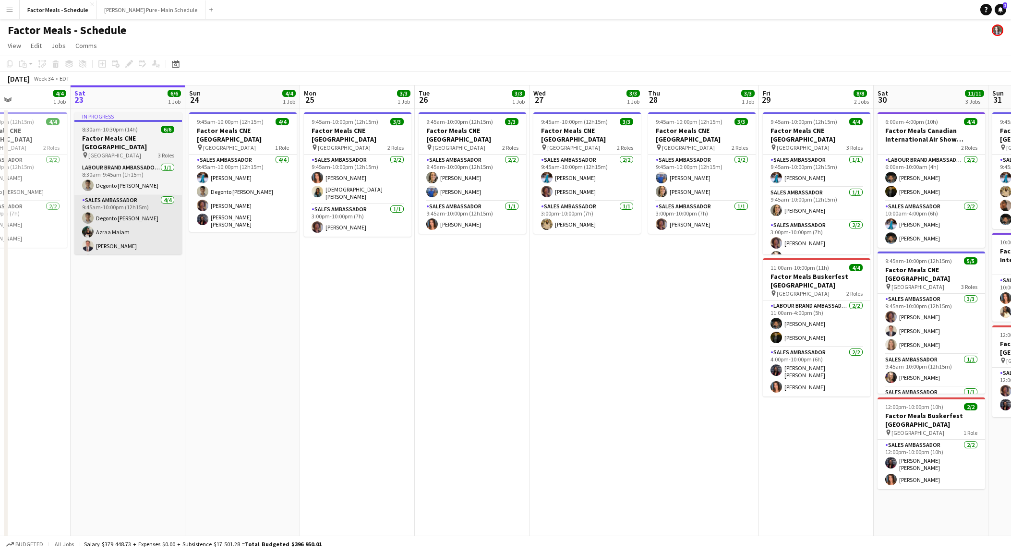
scroll to position [0, 275]
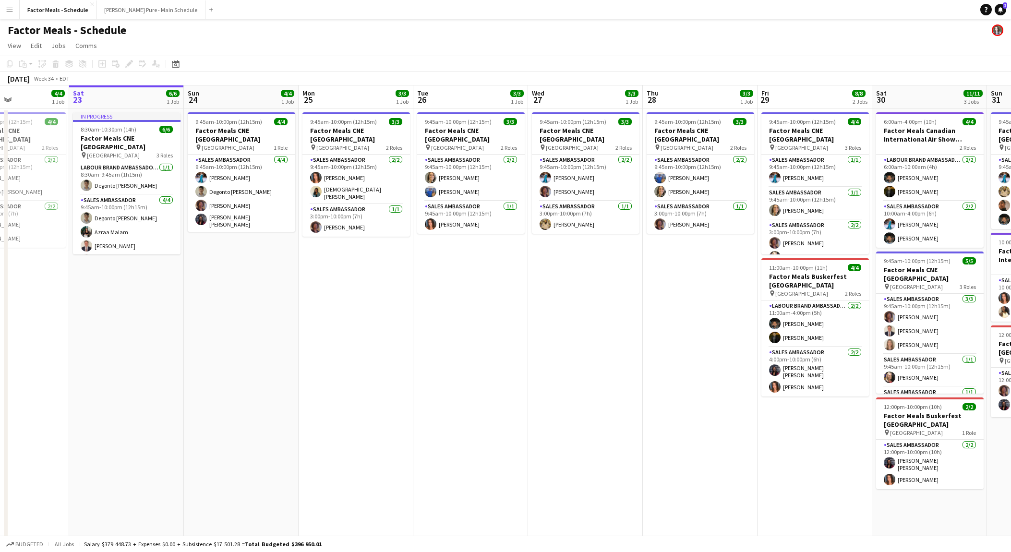
click at [6, 8] on app-icon "Menu" at bounding box center [10, 10] width 8 height 8
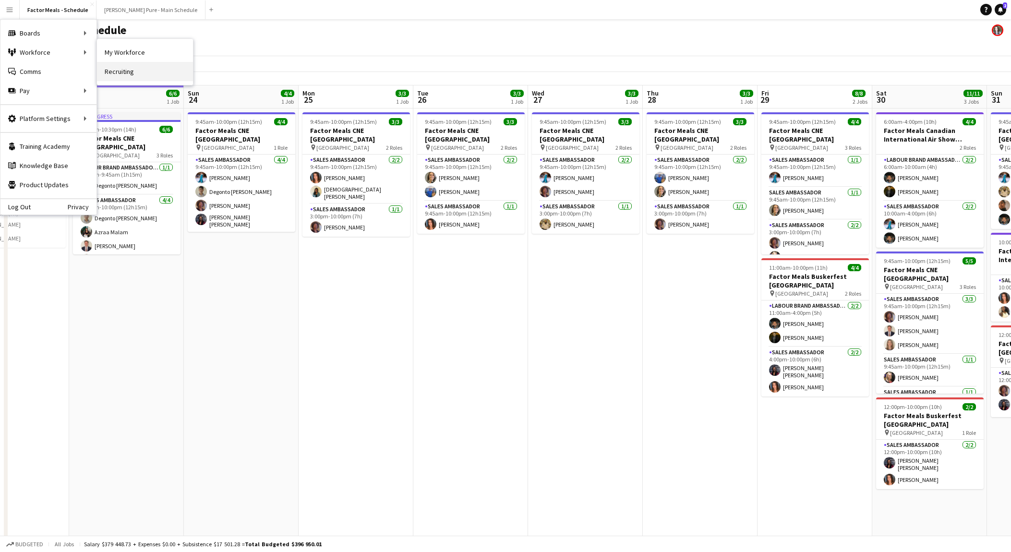
click at [131, 65] on link "Recruiting" at bounding box center [145, 71] width 96 height 19
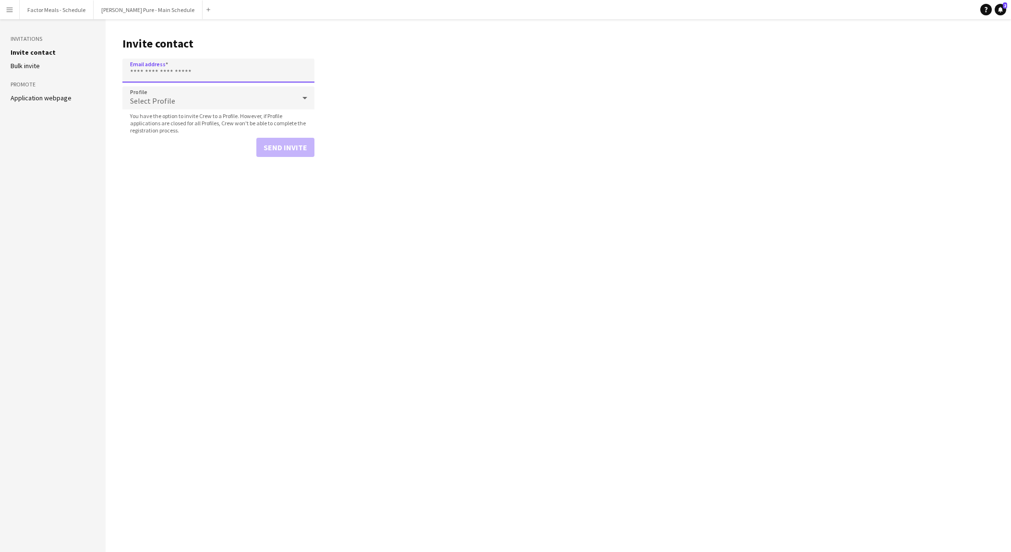
click at [168, 72] on input "Email address" at bounding box center [218, 71] width 192 height 24
paste input "**********"
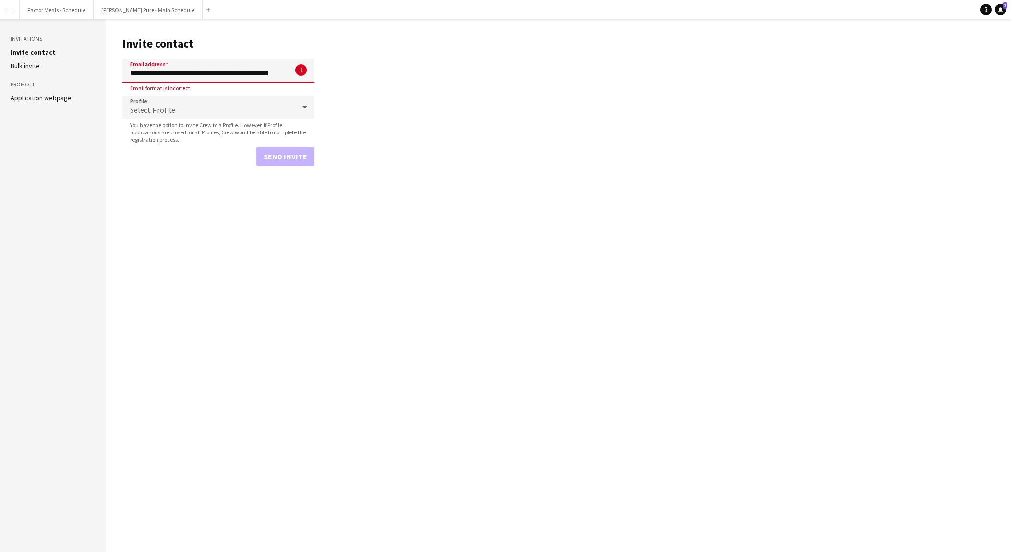
drag, startPoint x: 197, startPoint y: 76, endPoint x: 130, endPoint y: 76, distance: 67.7
click at [130, 76] on input "**********" at bounding box center [218, 71] width 192 height 24
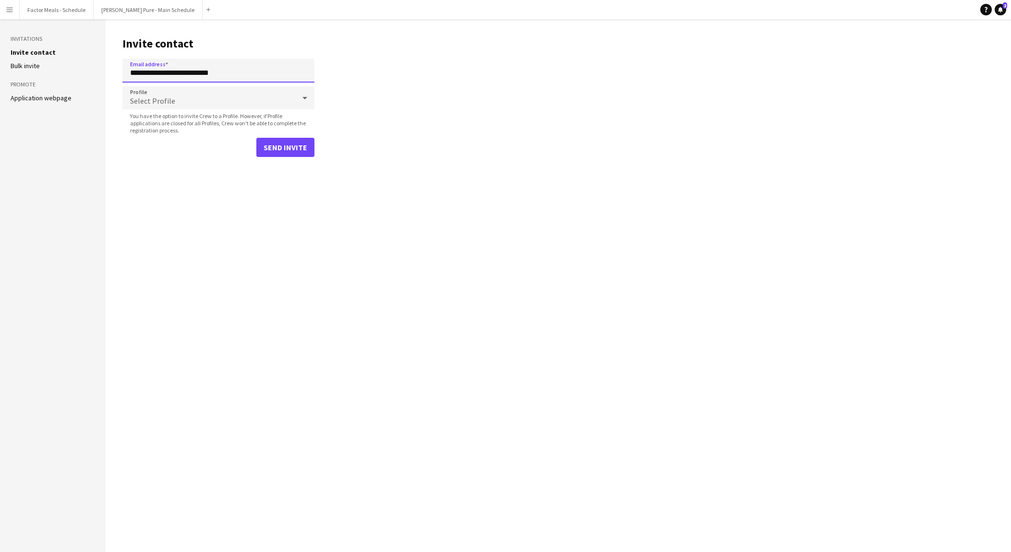
type input "**********"
click at [204, 182] on main "**********" at bounding box center [558, 285] width 905 height 533
click at [297, 149] on button "Send invite" at bounding box center [285, 147] width 58 height 19
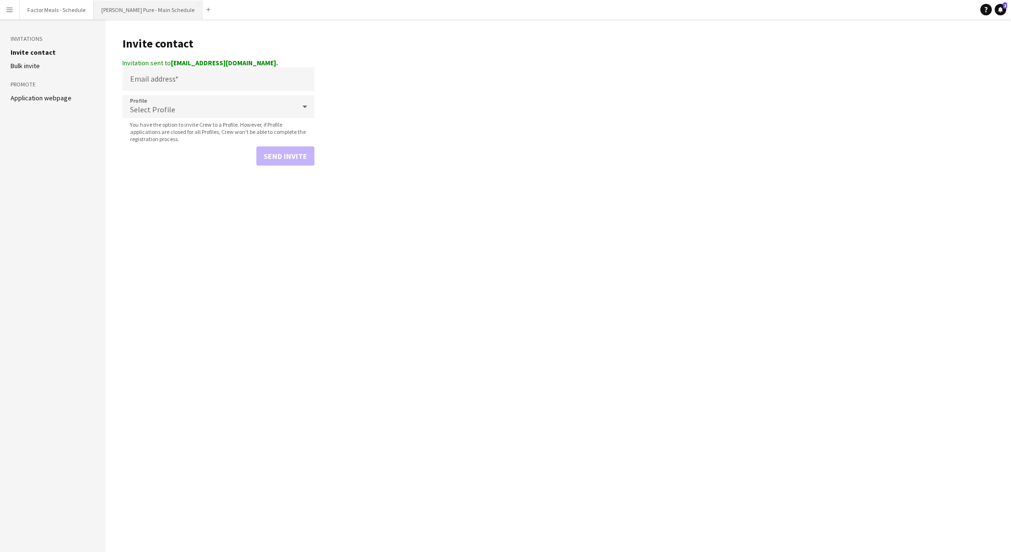
click at [136, 17] on button "[PERSON_NAME] Pure - Main Schedule Close" at bounding box center [148, 9] width 109 height 19
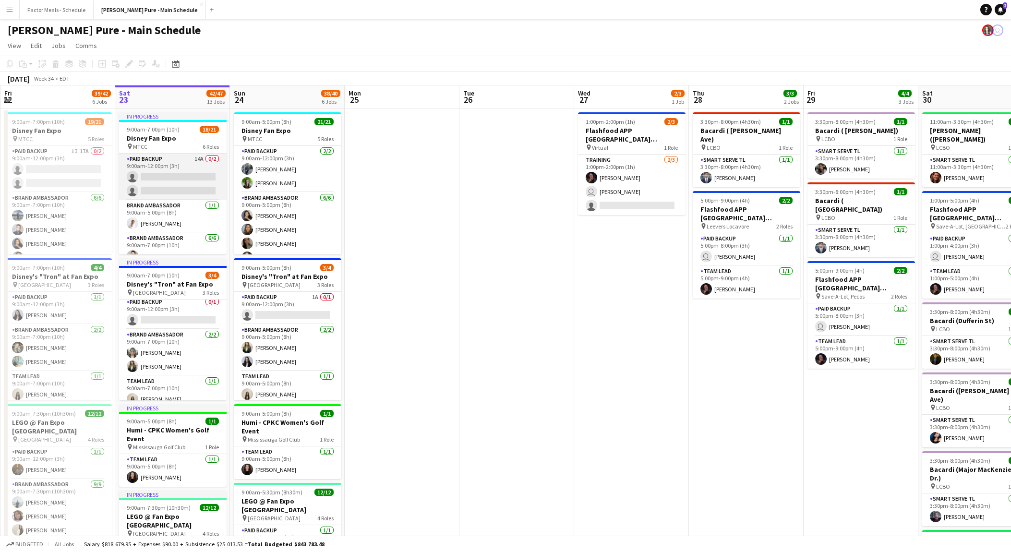
click at [160, 186] on app-card-role "Paid Backup 14A 0/2 9:00am-12:00pm (3h) single-neutral-actions single-neutral-a…" at bounding box center [173, 177] width 108 height 47
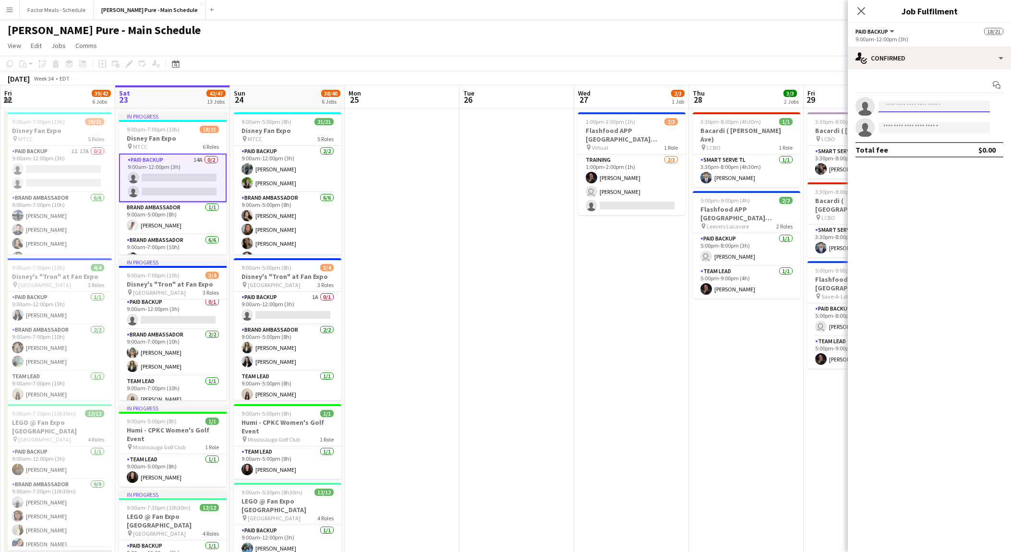
click at [914, 106] on input at bounding box center [934, 107] width 111 height 12
type input "*****"
click at [933, 148] on span "[EMAIL_ADDRESS][DOMAIN_NAME]" at bounding box center [934, 151] width 96 height 8
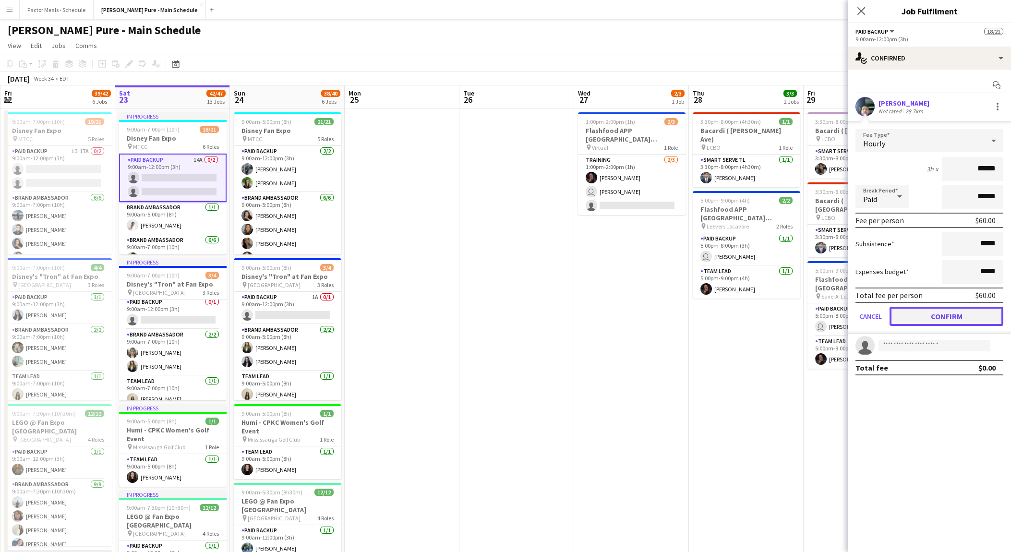
click at [915, 316] on button "Confirm" at bounding box center [947, 316] width 114 height 19
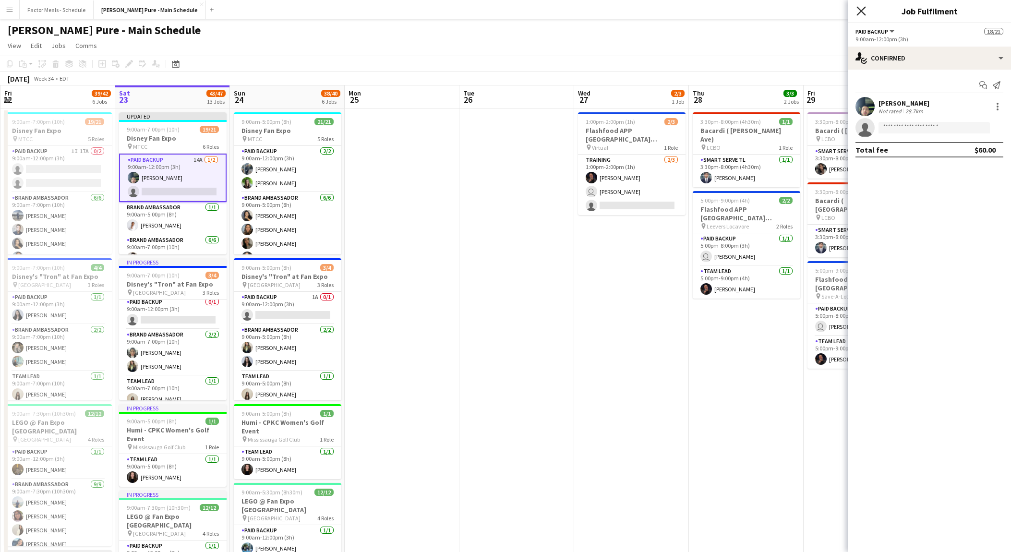
click at [857, 13] on icon "Close pop-in" at bounding box center [860, 10] width 9 height 9
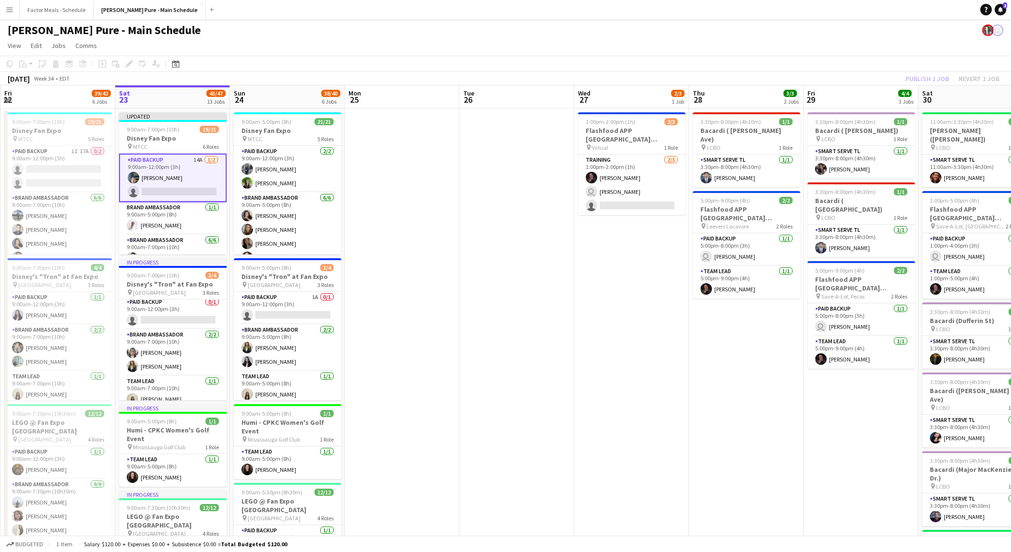
click at [910, 73] on div "Publish 1 job Revert 1 job" at bounding box center [952, 78] width 117 height 12
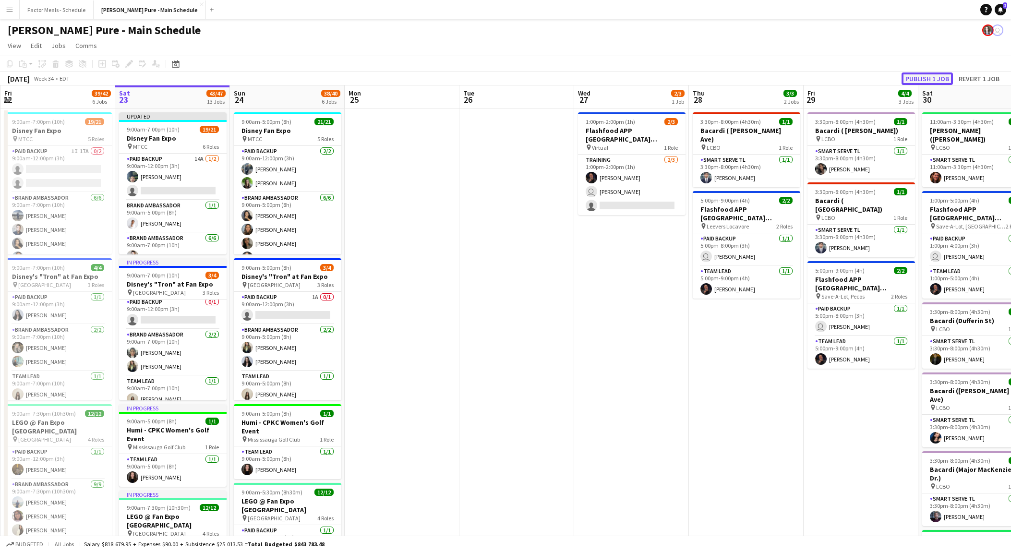
click at [917, 77] on button "Publish 1 job" at bounding box center [927, 78] width 51 height 12
click at [61, 10] on button "Factor Meals - Schedule Close" at bounding box center [57, 9] width 74 height 19
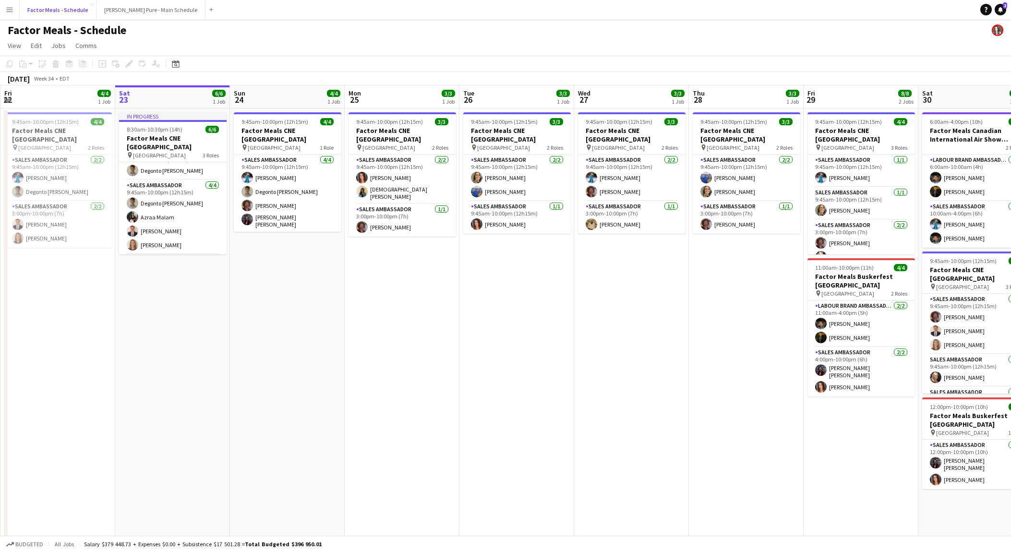
scroll to position [14, 0]
click at [139, 7] on button "[PERSON_NAME] Pure - Main Schedule Close" at bounding box center [150, 9] width 109 height 19
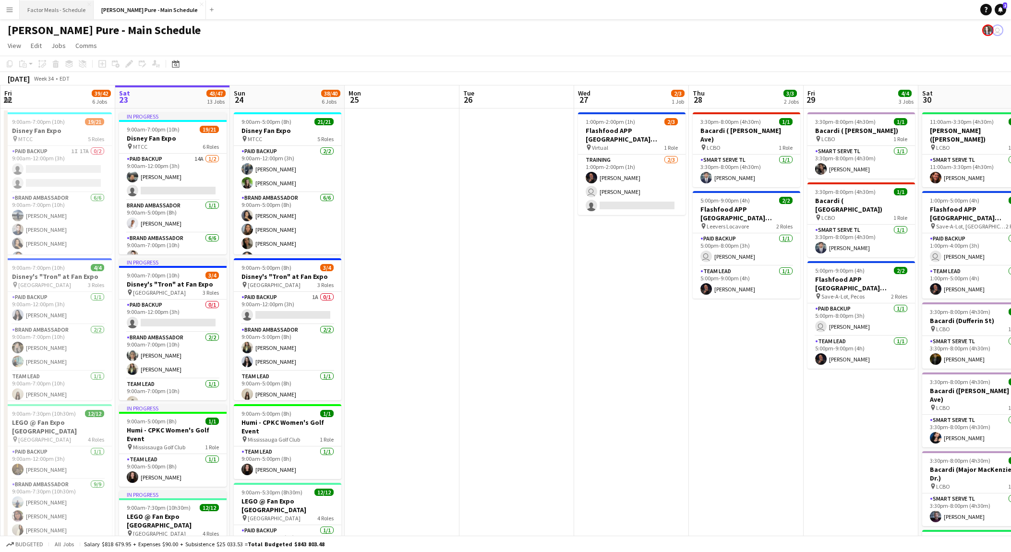
click at [63, 15] on button "Factor Meals - Schedule Close" at bounding box center [57, 9] width 74 height 19
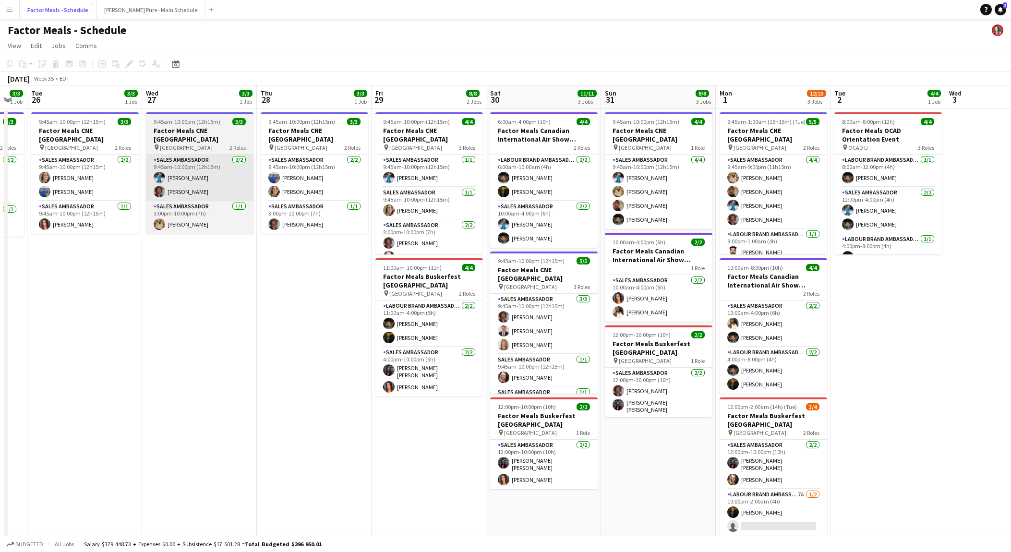
scroll to position [0, 318]
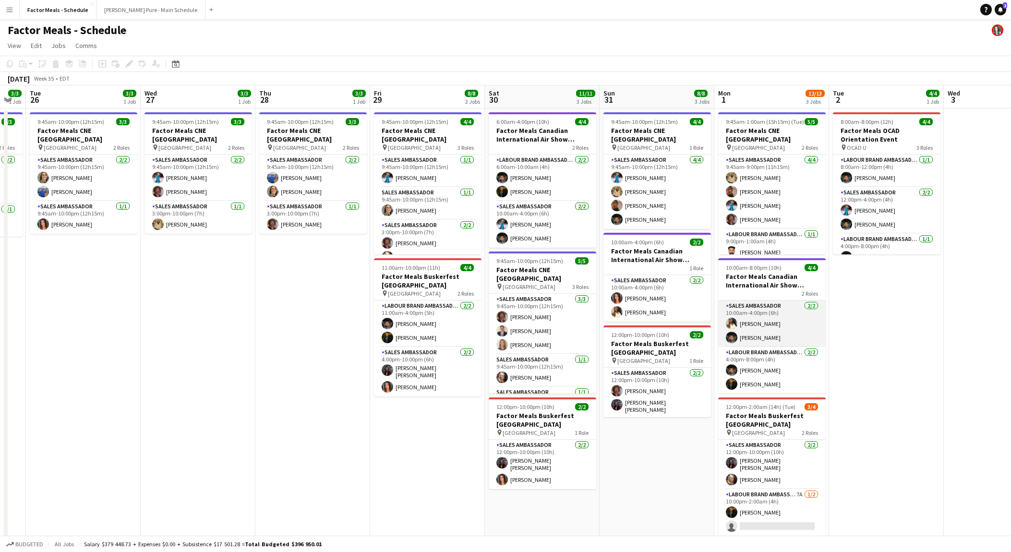
click at [780, 329] on app-card-role "Sales Ambassador [DATE] 10:00am-4:00pm (6h) [PERSON_NAME] [PERSON_NAME]" at bounding box center [772, 324] width 108 height 47
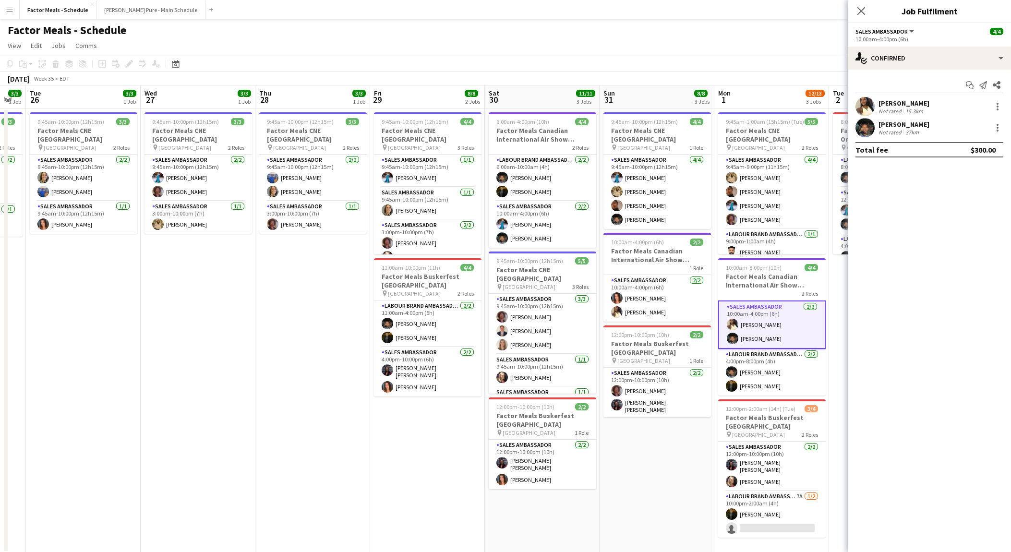
click at [863, 109] on app-user-avatar at bounding box center [864, 106] width 19 height 19
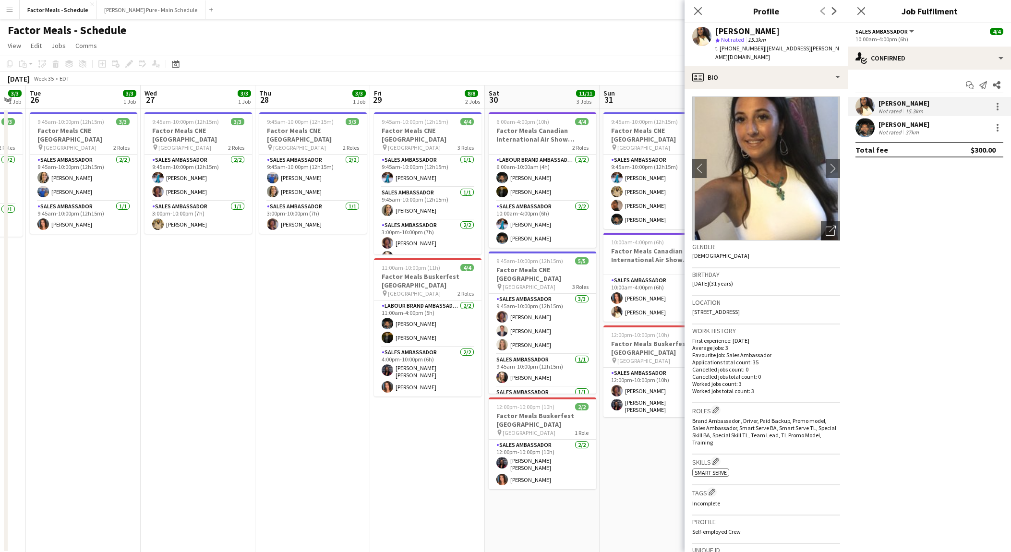
click at [732, 45] on span "t. [PHONE_NUMBER]" at bounding box center [740, 48] width 50 height 7
copy span "14169029465"
click at [699, 8] on icon "Close pop-in" at bounding box center [697, 10] width 9 height 9
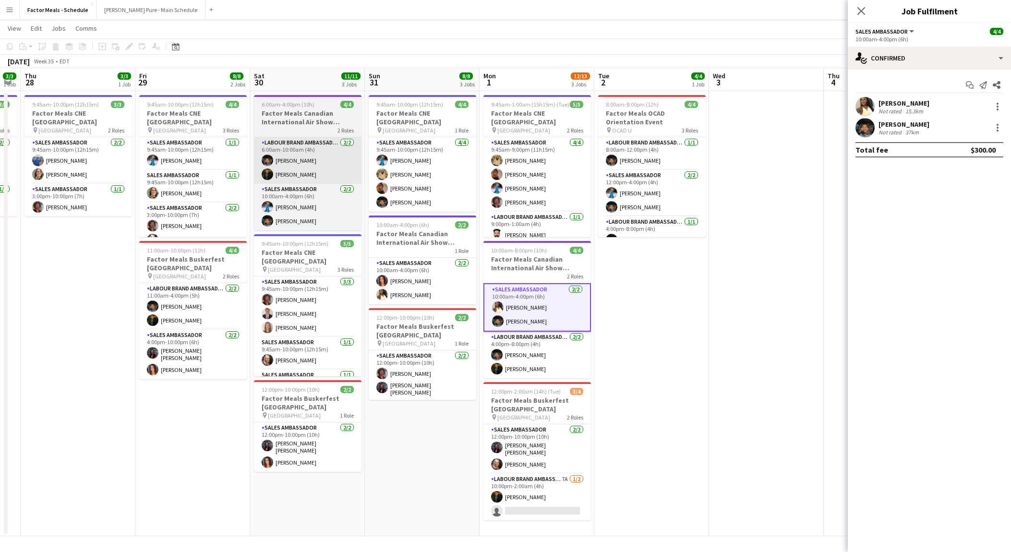
scroll to position [0, 324]
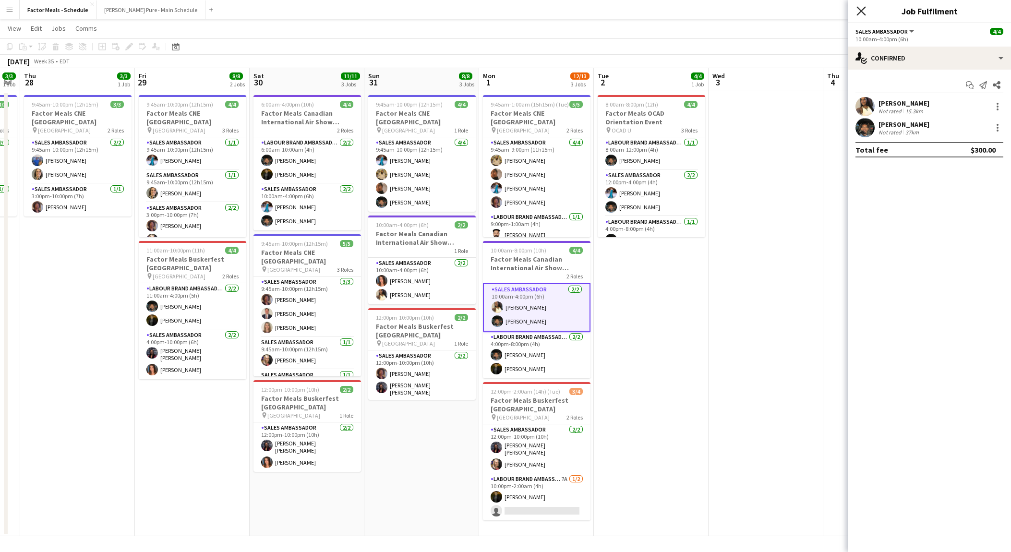
click at [862, 10] on icon at bounding box center [860, 10] width 9 height 9
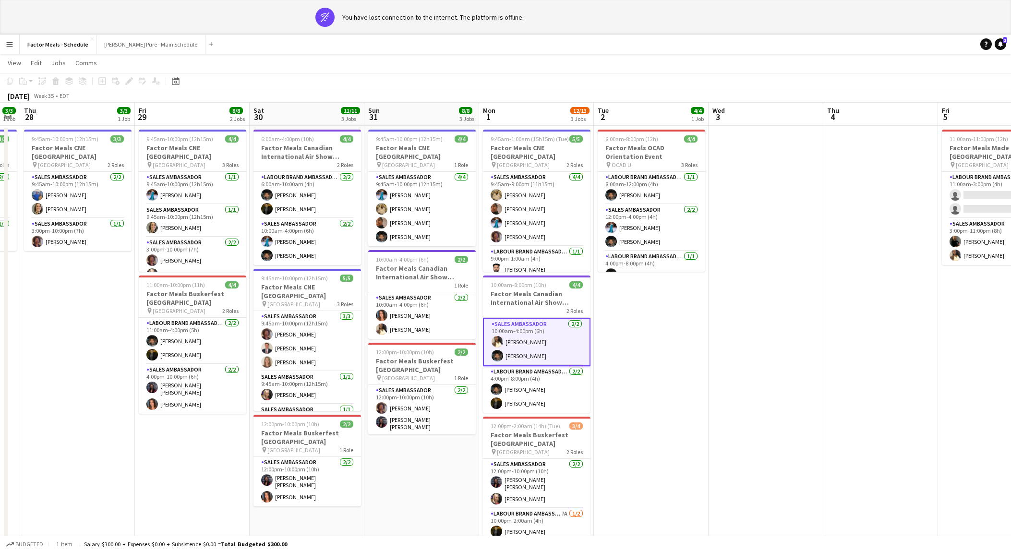
scroll to position [0, 0]
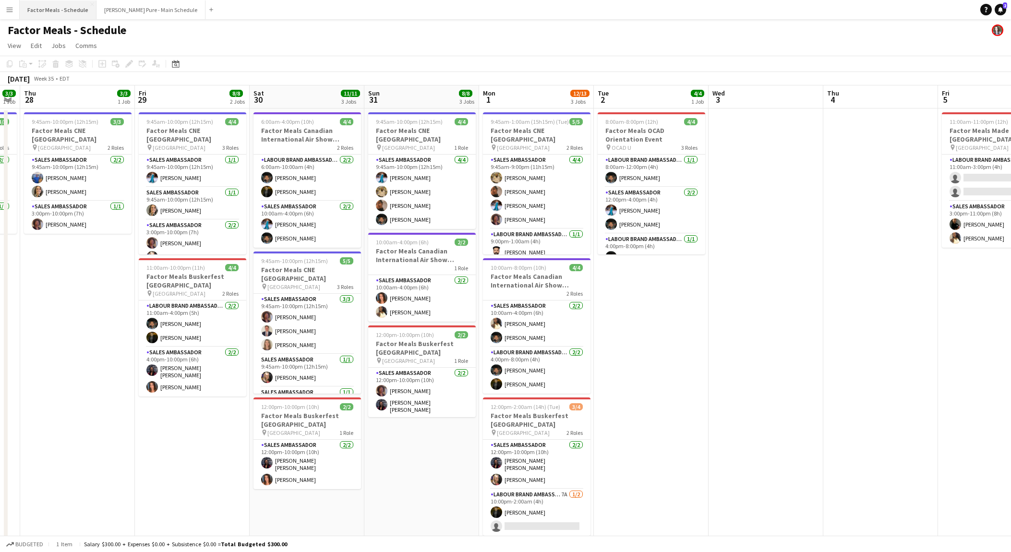
click at [59, 5] on button "Factor Meals - Schedule Close" at bounding box center [58, 9] width 77 height 19
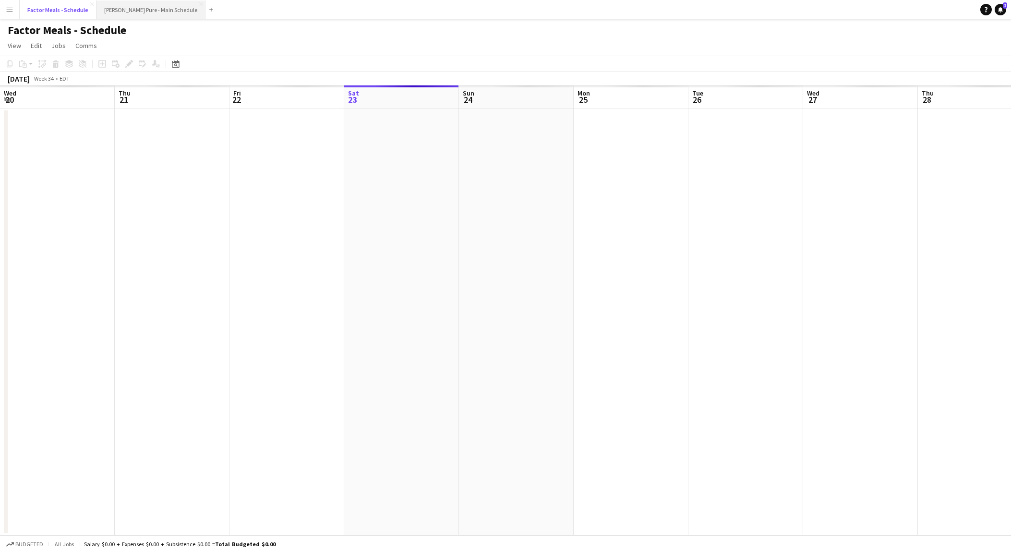
scroll to position [0, 229]
click at [130, 12] on button "[PERSON_NAME] Pure - Main Schedule Close" at bounding box center [150, 9] width 109 height 19
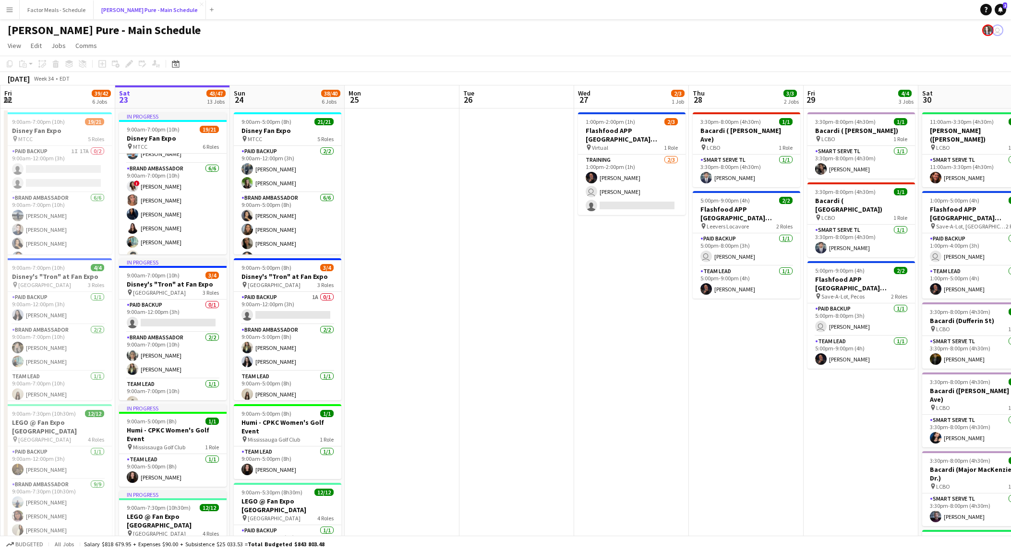
scroll to position [170, 0]
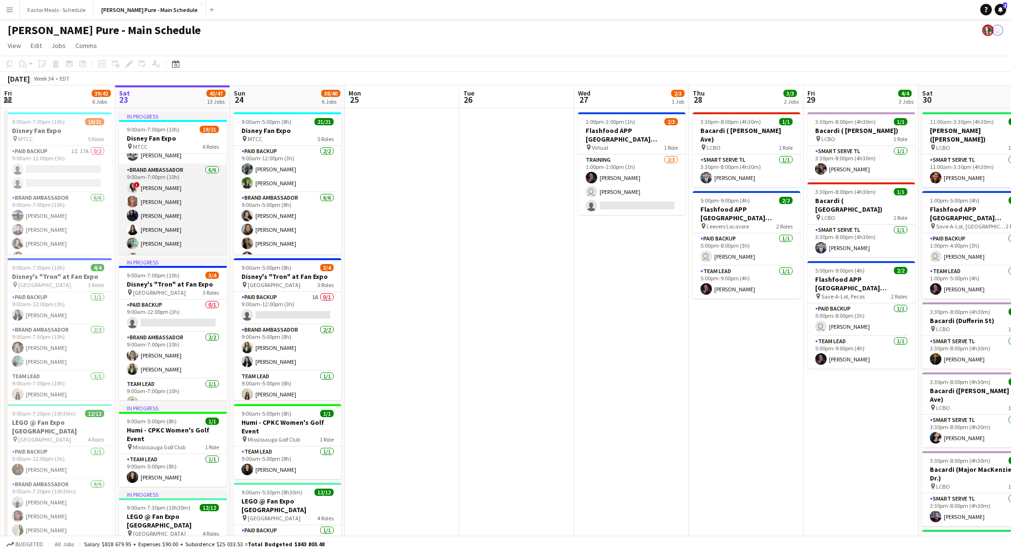
click at [175, 209] on app-card-role "Brand Ambassador [DATE] 9:00am-7:00pm (10h) ! [PERSON_NAME] [PERSON_NAME] [PERS…" at bounding box center [173, 216] width 108 height 102
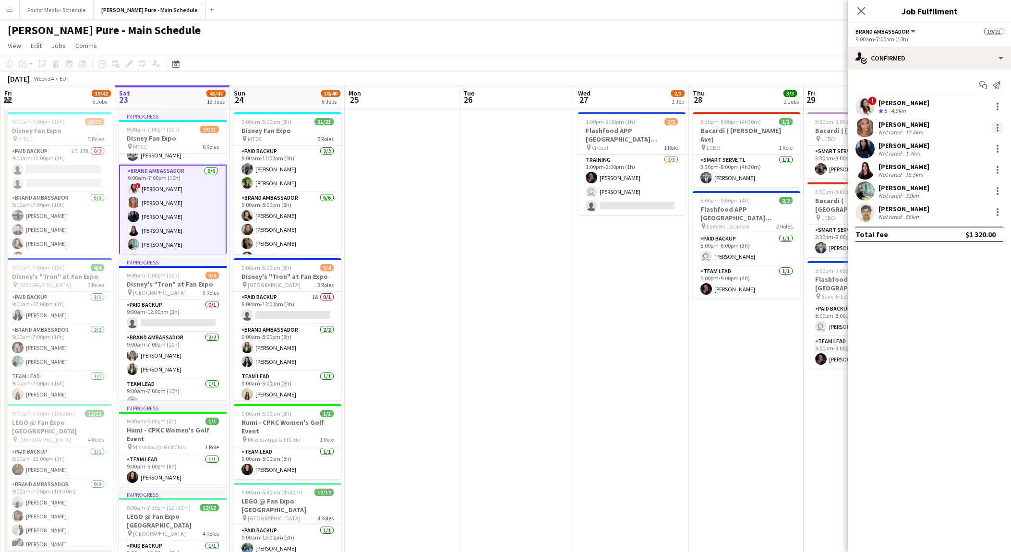
click at [1001, 128] on div at bounding box center [998, 128] width 12 height 12
click at [977, 241] on span "Remove" at bounding box center [966, 237] width 60 height 9
click at [859, 10] on icon at bounding box center [860, 10] width 9 height 9
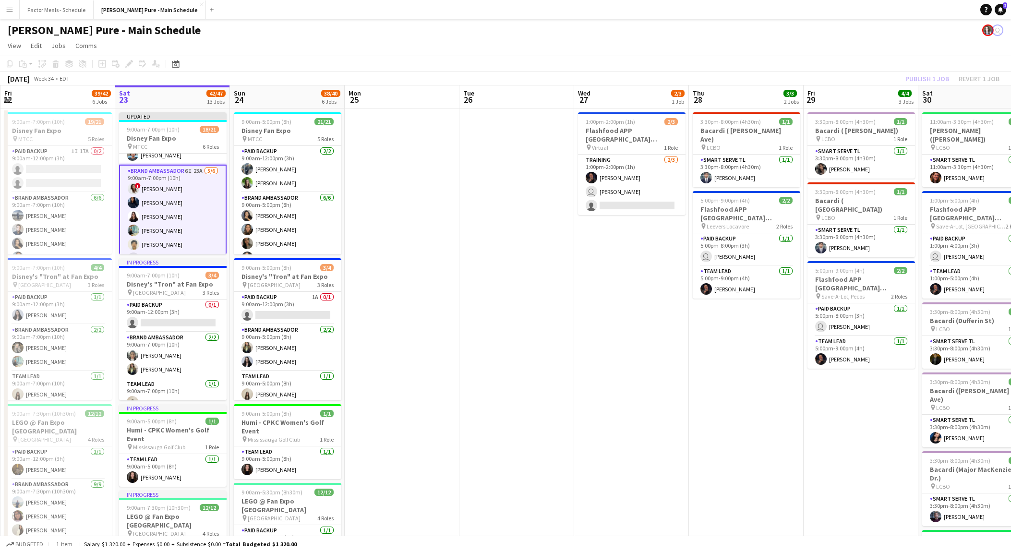
click at [919, 78] on div "Publish 1 job Revert 1 job" at bounding box center [952, 78] width 117 height 12
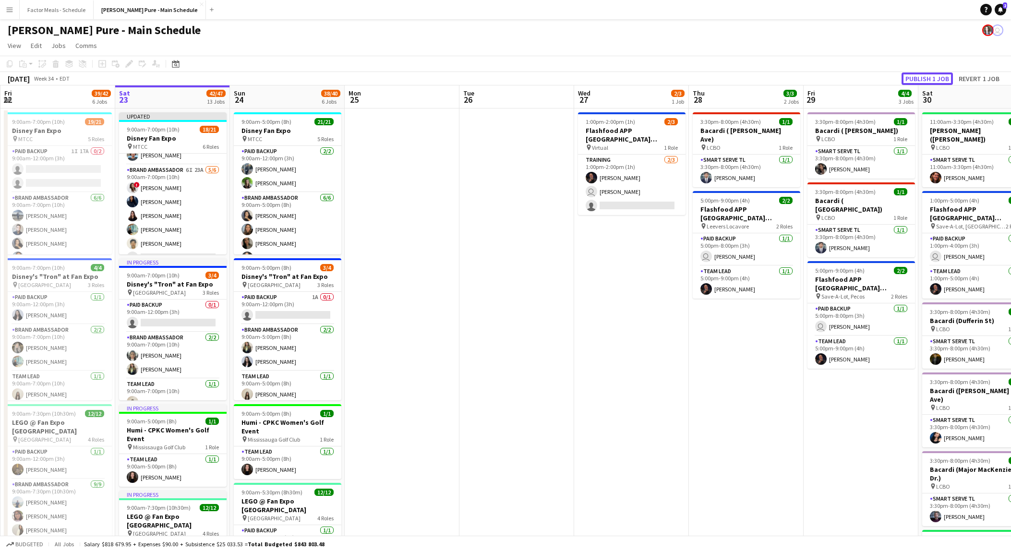
click at [919, 78] on button "Publish 1 job" at bounding box center [927, 78] width 51 height 12
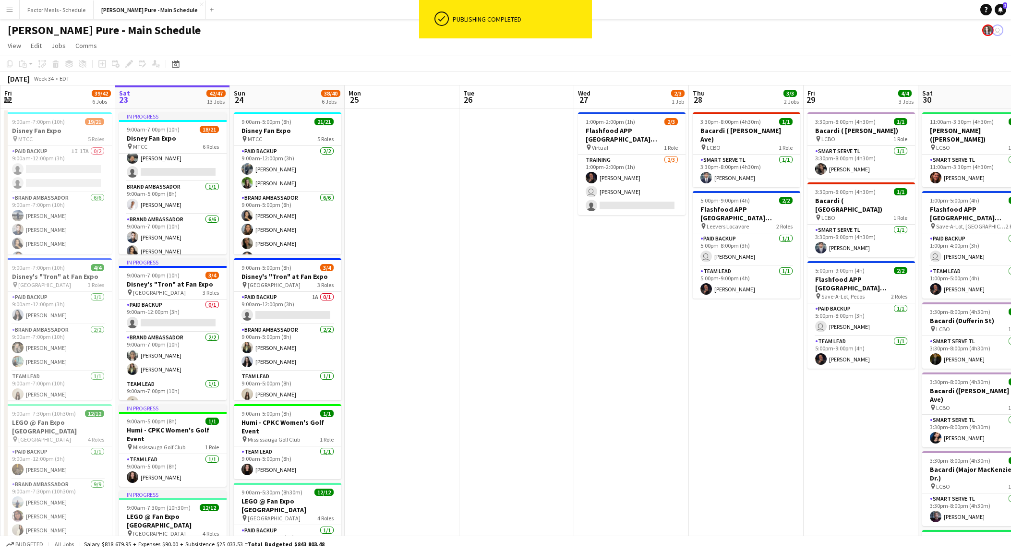
scroll to position [0, 0]
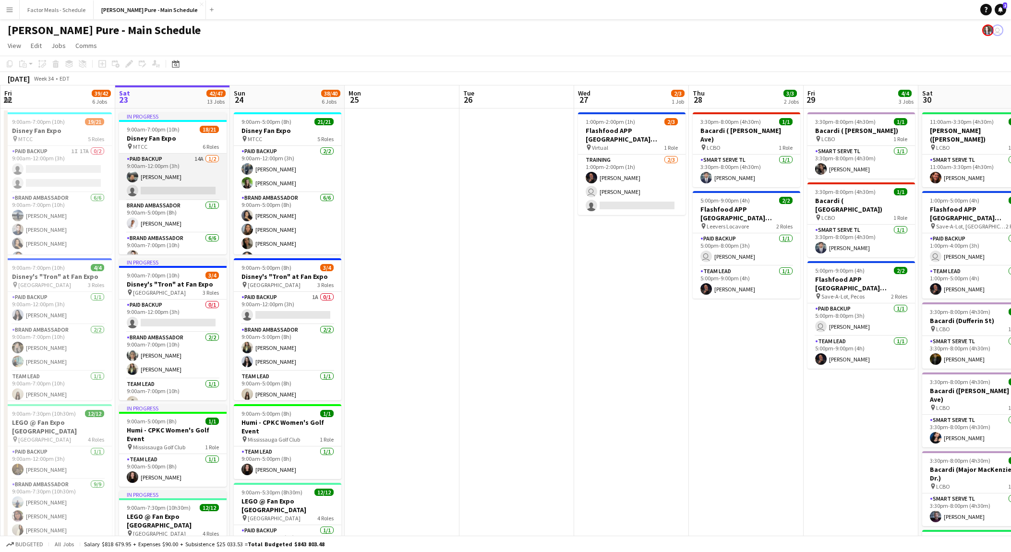
click at [166, 186] on app-card-role "Paid Backup 14A [DATE] 9:00am-12:00pm (3h) [PERSON_NAME] single-neutral-actions" at bounding box center [173, 177] width 108 height 47
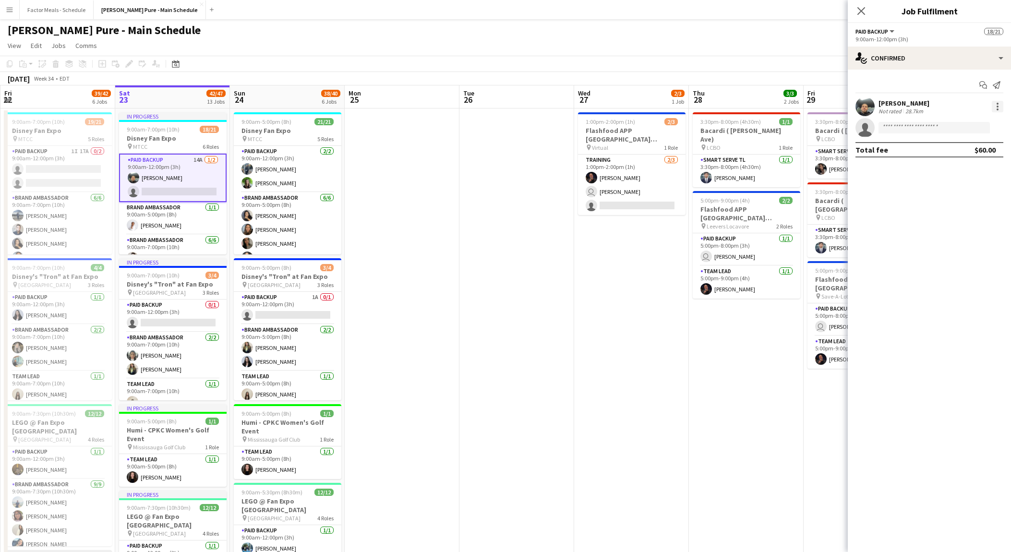
click at [994, 107] on div at bounding box center [998, 107] width 12 height 12
click at [967, 207] on button "Remove" at bounding box center [965, 216] width 75 height 23
click at [860, 10] on icon "Close pop-in" at bounding box center [860, 10] width 9 height 9
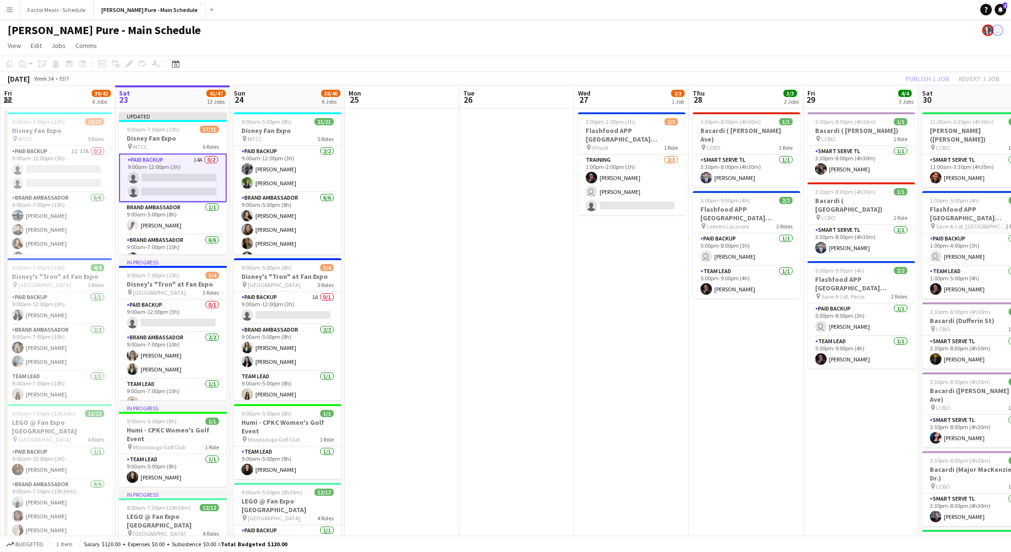
click at [937, 81] on div "Publish 1 job Revert 1 job" at bounding box center [952, 78] width 117 height 12
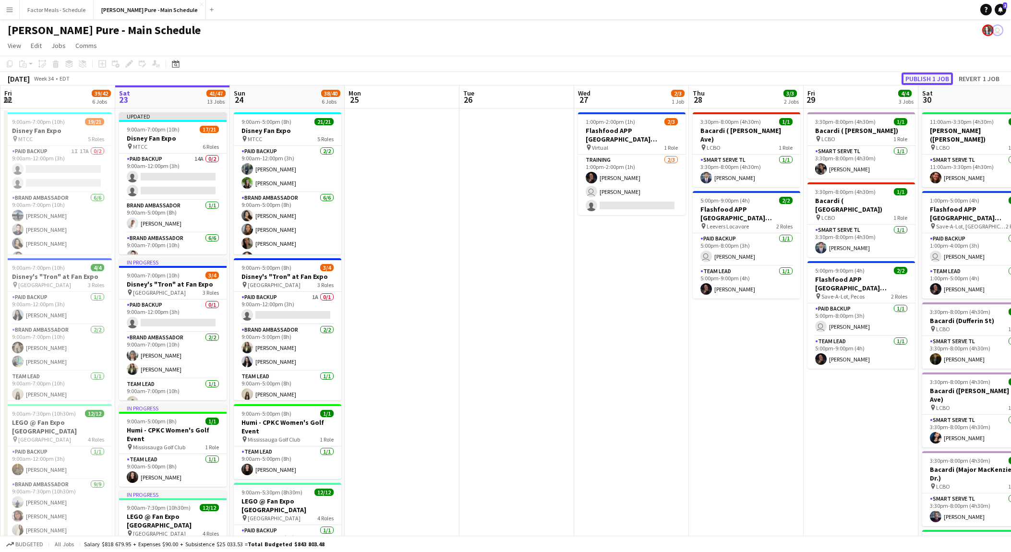
click at [926, 79] on button "Publish 1 job" at bounding box center [927, 78] width 51 height 12
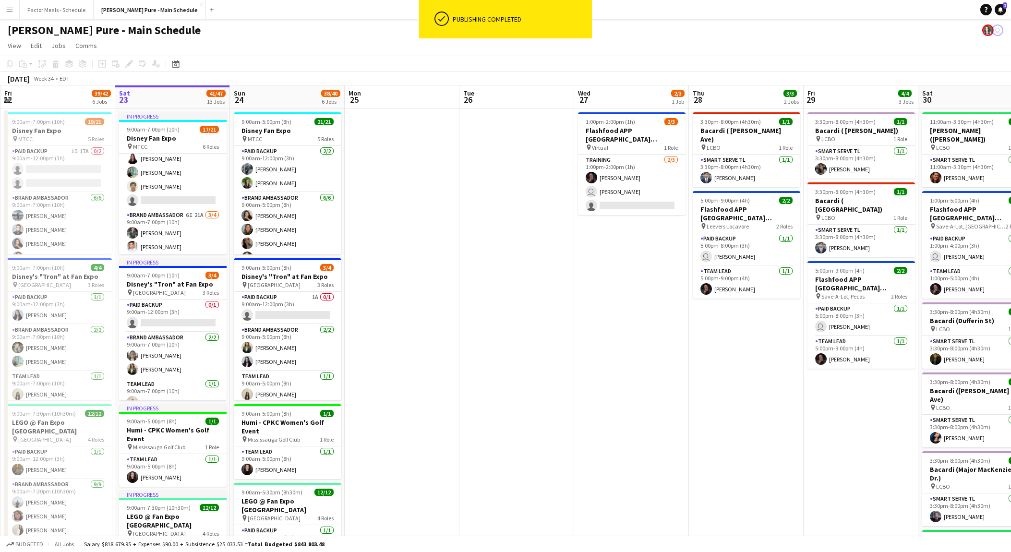
click at [191, 199] on app-card-role "Brand Ambassador 6I 23A [DATE] 9:00am-7:00pm (10h) ! [PERSON_NAME] [PERSON_NAME…" at bounding box center [173, 159] width 108 height 102
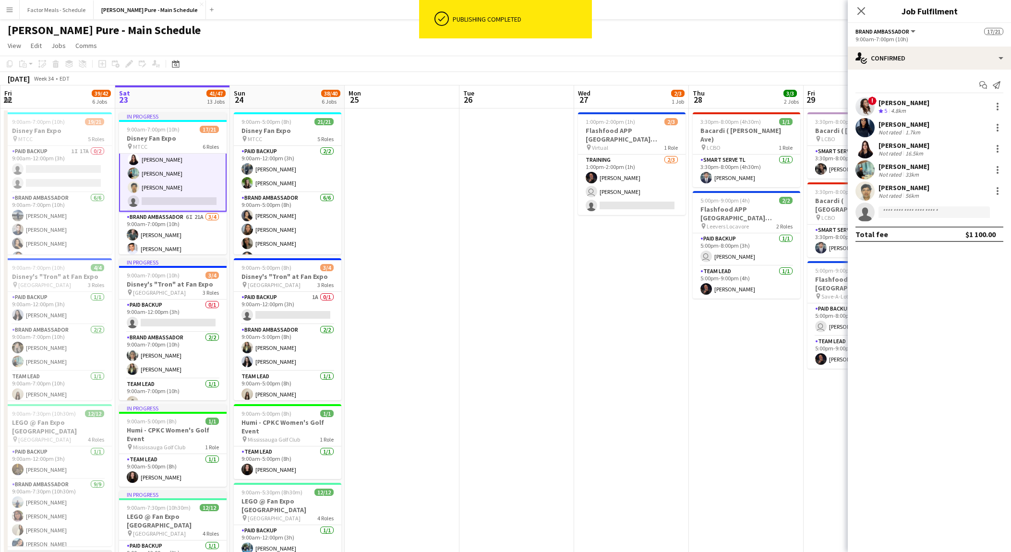
scroll to position [228, 0]
click at [915, 212] on input at bounding box center [934, 212] width 111 height 12
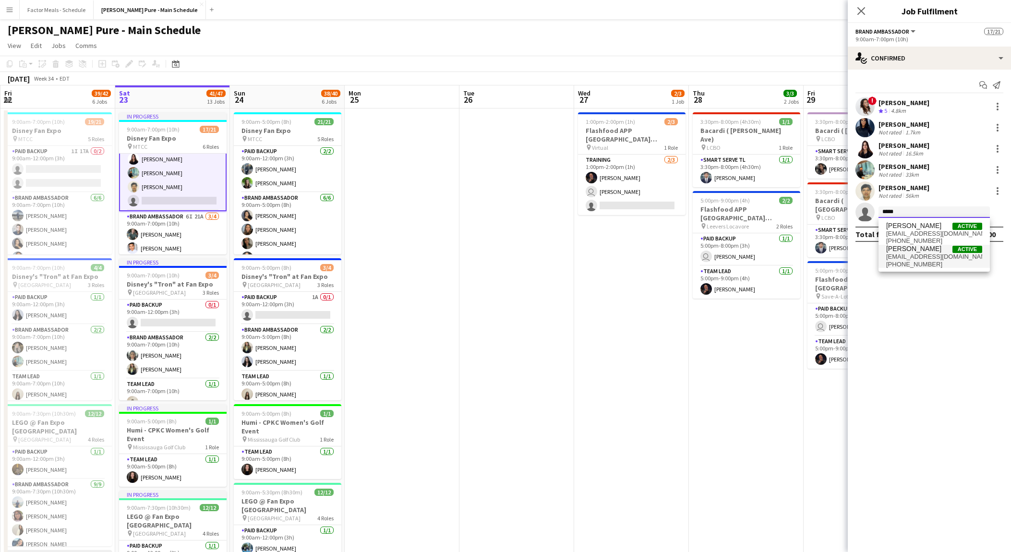
type input "*****"
click at [936, 255] on span "[EMAIL_ADDRESS][DOMAIN_NAME]" at bounding box center [934, 257] width 96 height 8
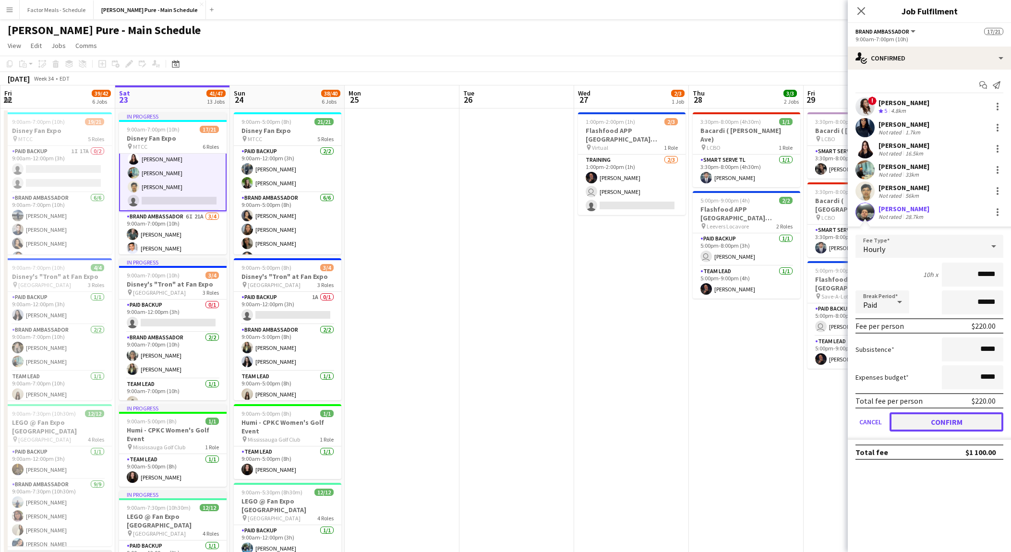
click at [935, 416] on button "Confirm" at bounding box center [947, 421] width 114 height 19
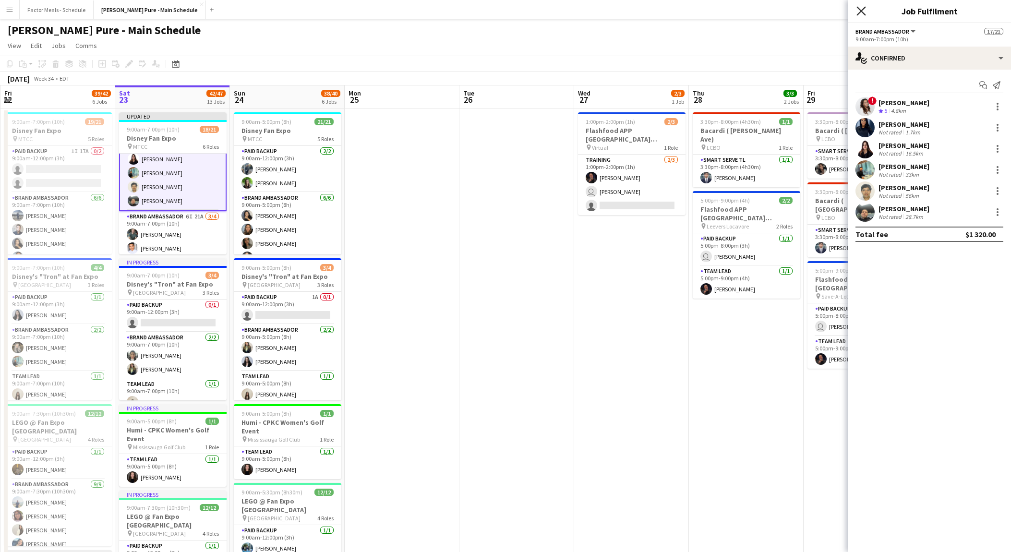
click at [860, 12] on icon "Close pop-in" at bounding box center [860, 10] width 9 height 9
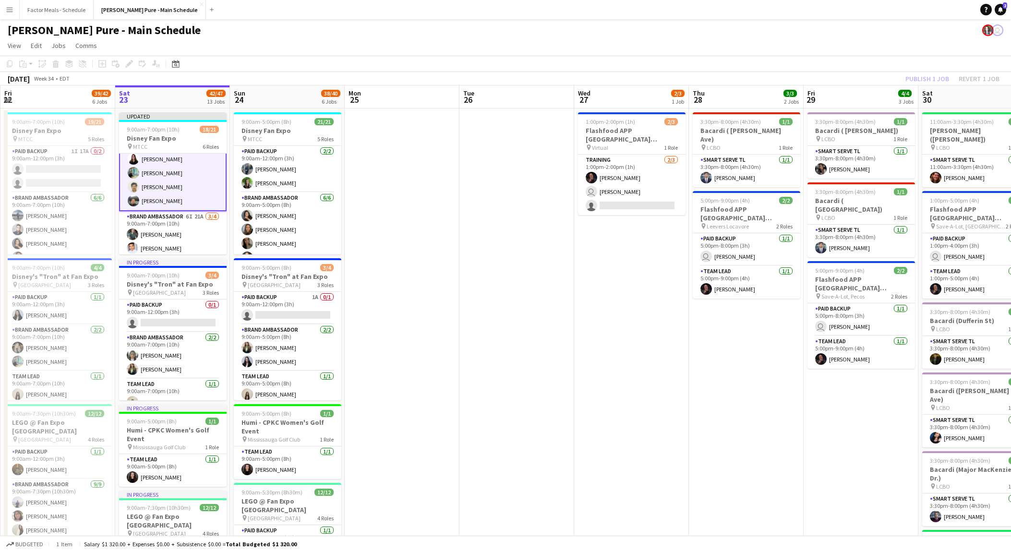
click at [140, 200] on app-card-role "Brand Ambassador [DATE] 9:00am-7:00pm (10h) ! [PERSON_NAME] [PERSON_NAME] [PERS…" at bounding box center [173, 159] width 108 height 104
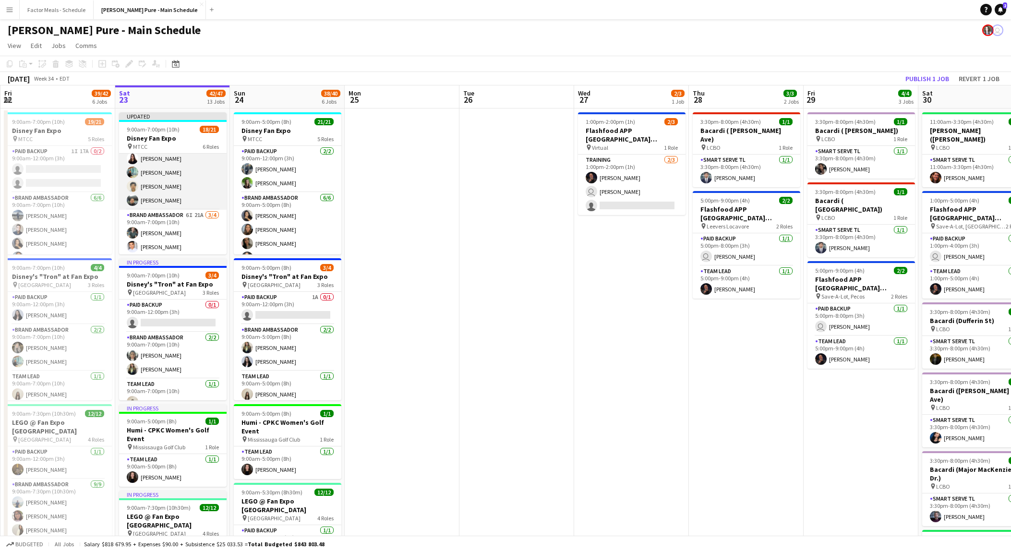
click at [140, 200] on app-card-role "Brand Ambassador [DATE] 9:00am-7:00pm (10h) ! [PERSON_NAME] [PERSON_NAME] [PERS…" at bounding box center [173, 159] width 108 height 102
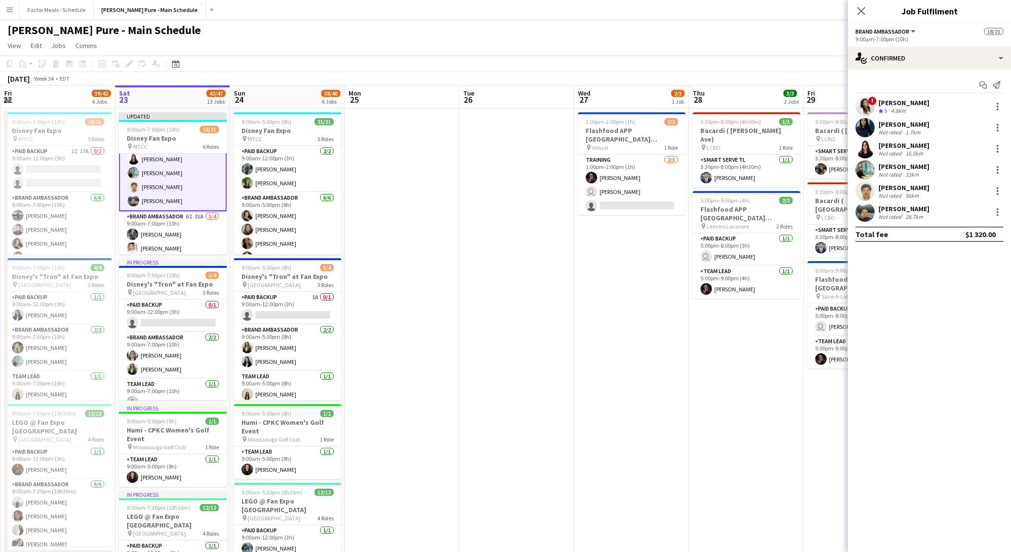
click at [920, 209] on div "[PERSON_NAME]" at bounding box center [904, 209] width 51 height 9
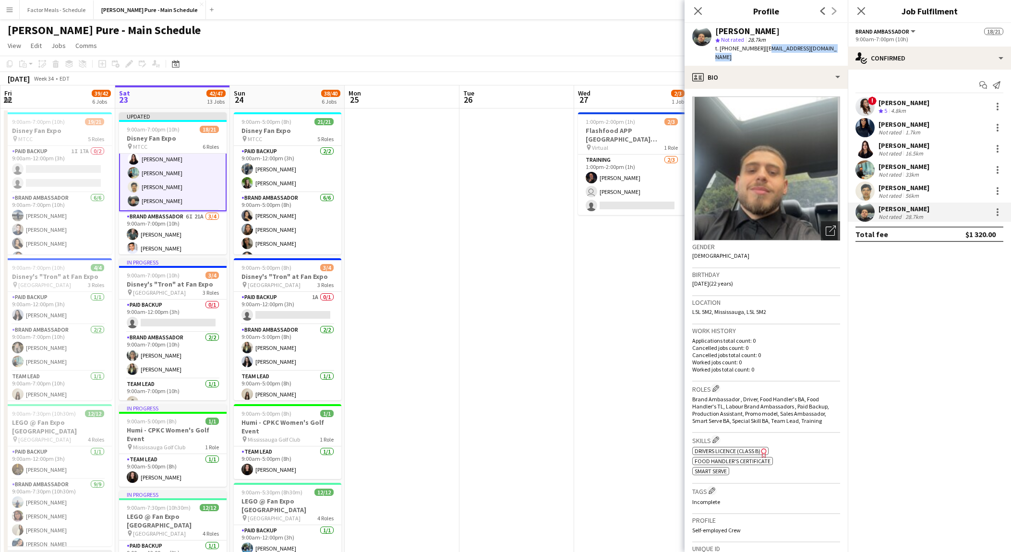
drag, startPoint x: 831, startPoint y: 48, endPoint x: 760, endPoint y: 48, distance: 71.5
click at [760, 48] on div "[PERSON_NAME] star Not rated 28.7km t. [PHONE_NUMBER] | [PERSON_NAME][EMAIL_ADD…" at bounding box center [766, 44] width 163 height 43
copy span "[EMAIL_ADDRESS][DOMAIN_NAME]"
